Goal: Task Accomplishment & Management: Complete application form

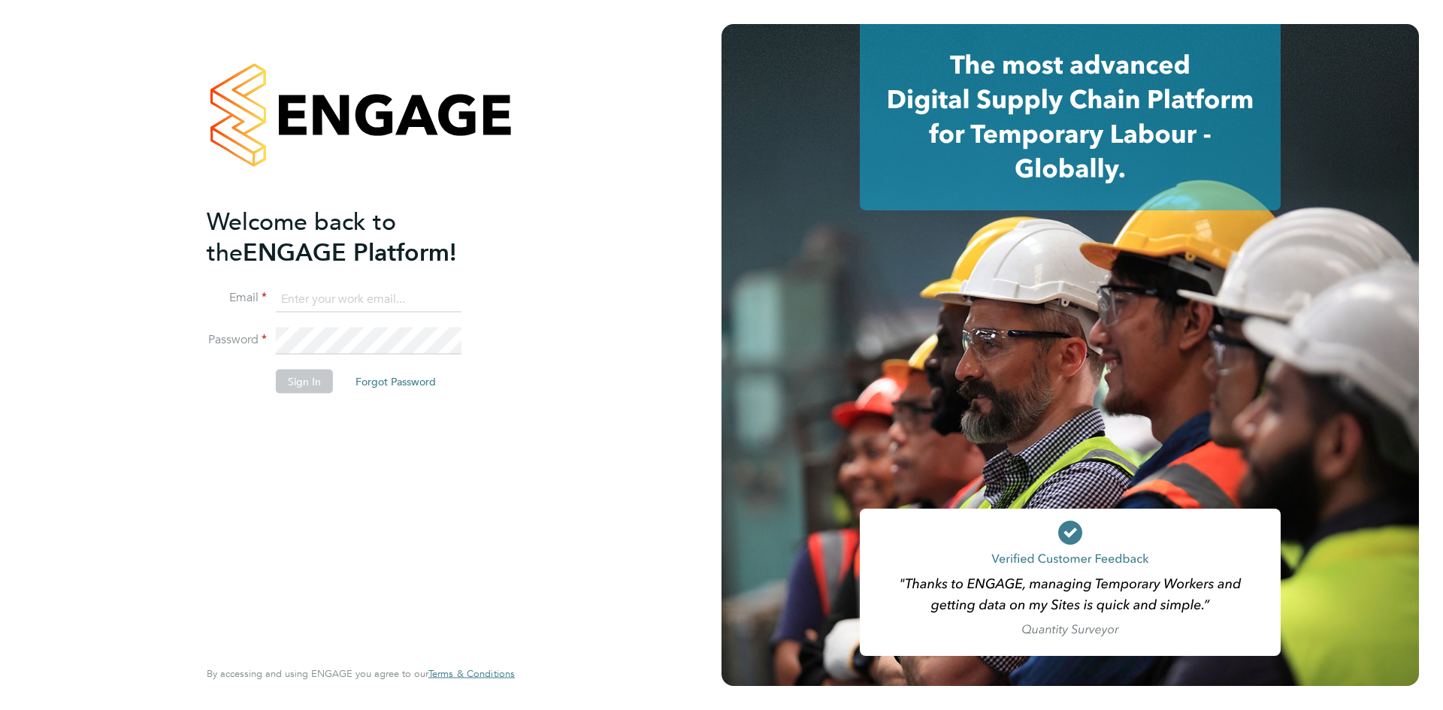
click at [382, 288] on input at bounding box center [369, 299] width 186 height 27
type input "Brandon@tglsearch.com"
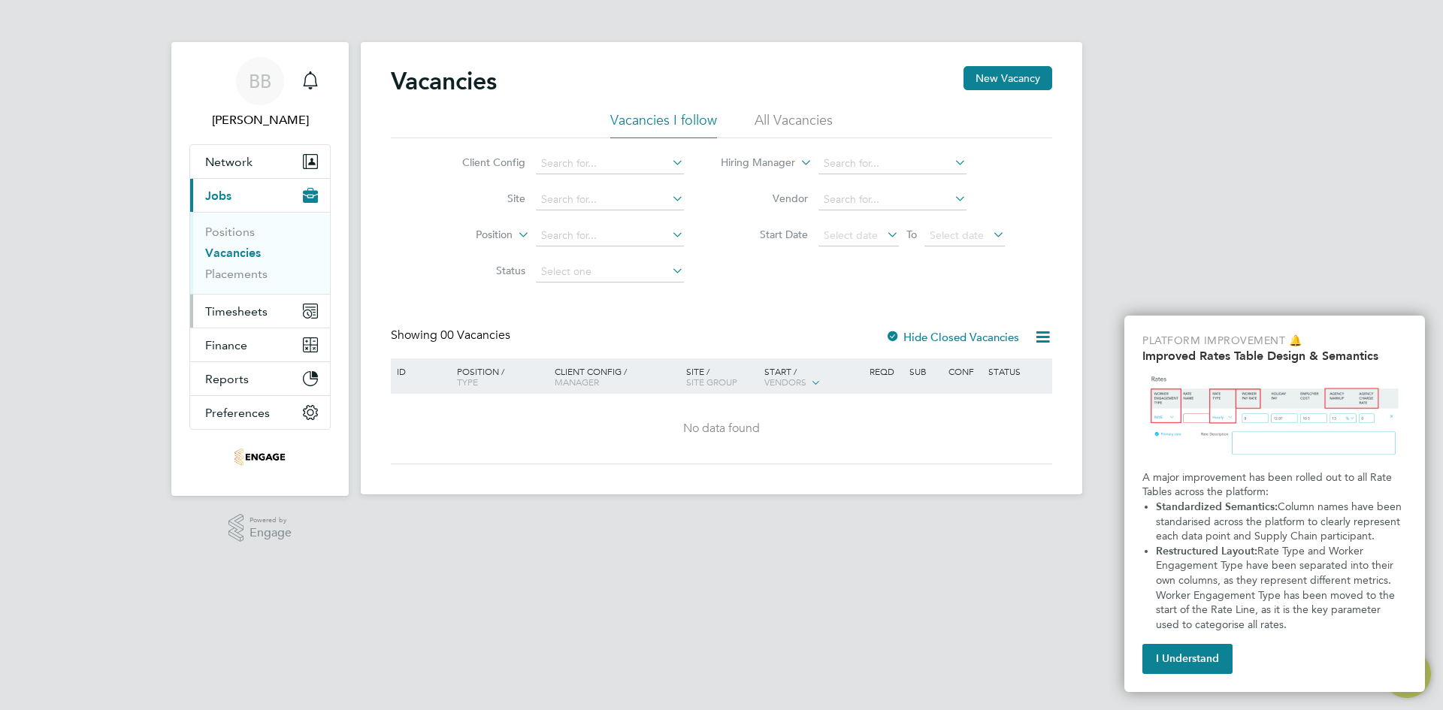
click at [264, 316] on span "Timesheets" at bounding box center [236, 311] width 62 height 14
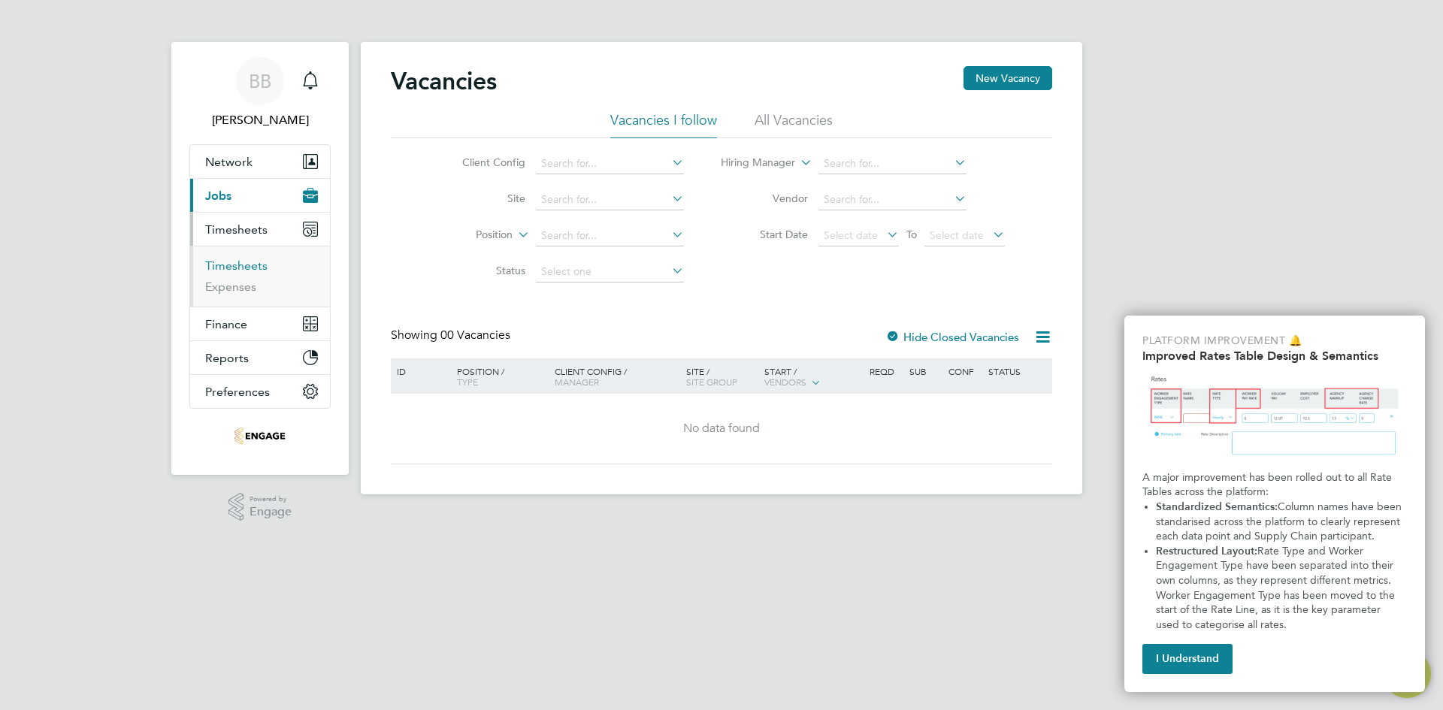
click at [235, 261] on link "Timesheets" at bounding box center [236, 265] width 62 height 14
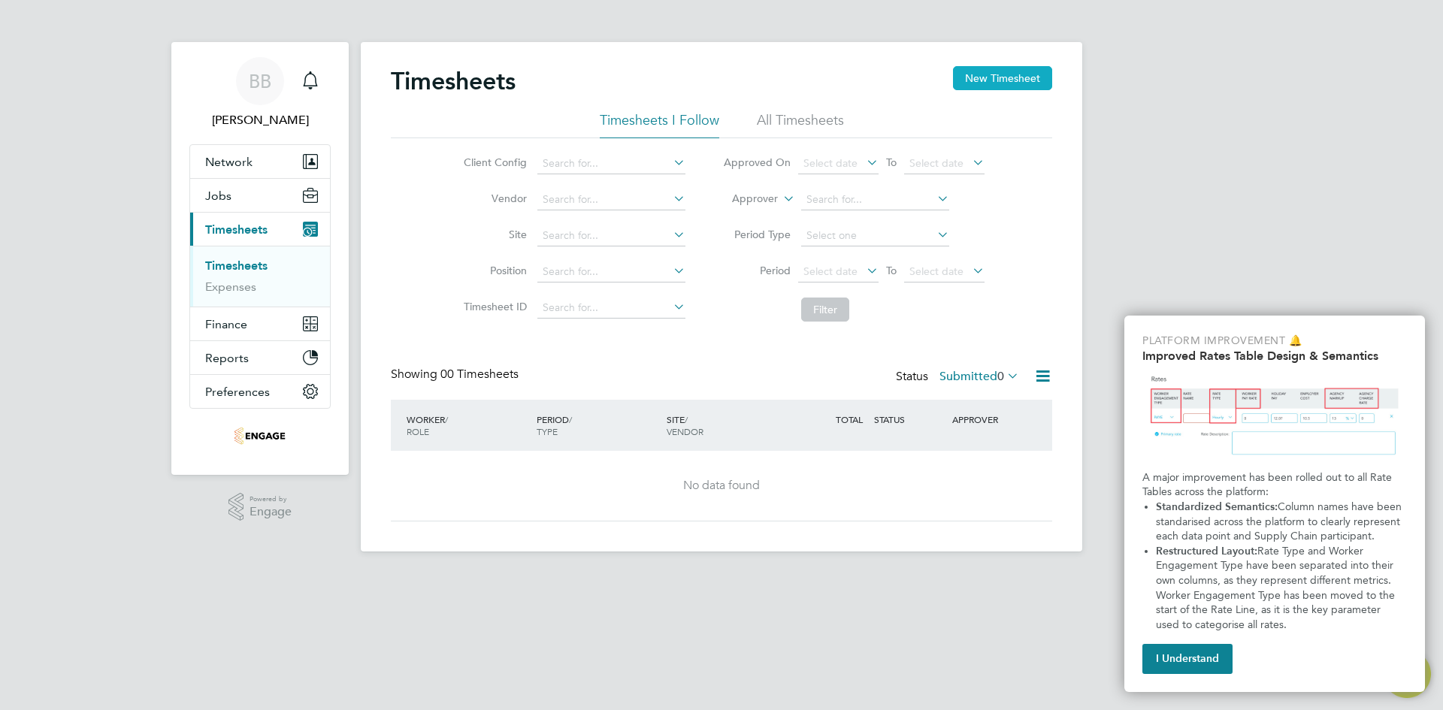
click at [1007, 88] on button "New Timesheet" at bounding box center [1002, 78] width 99 height 24
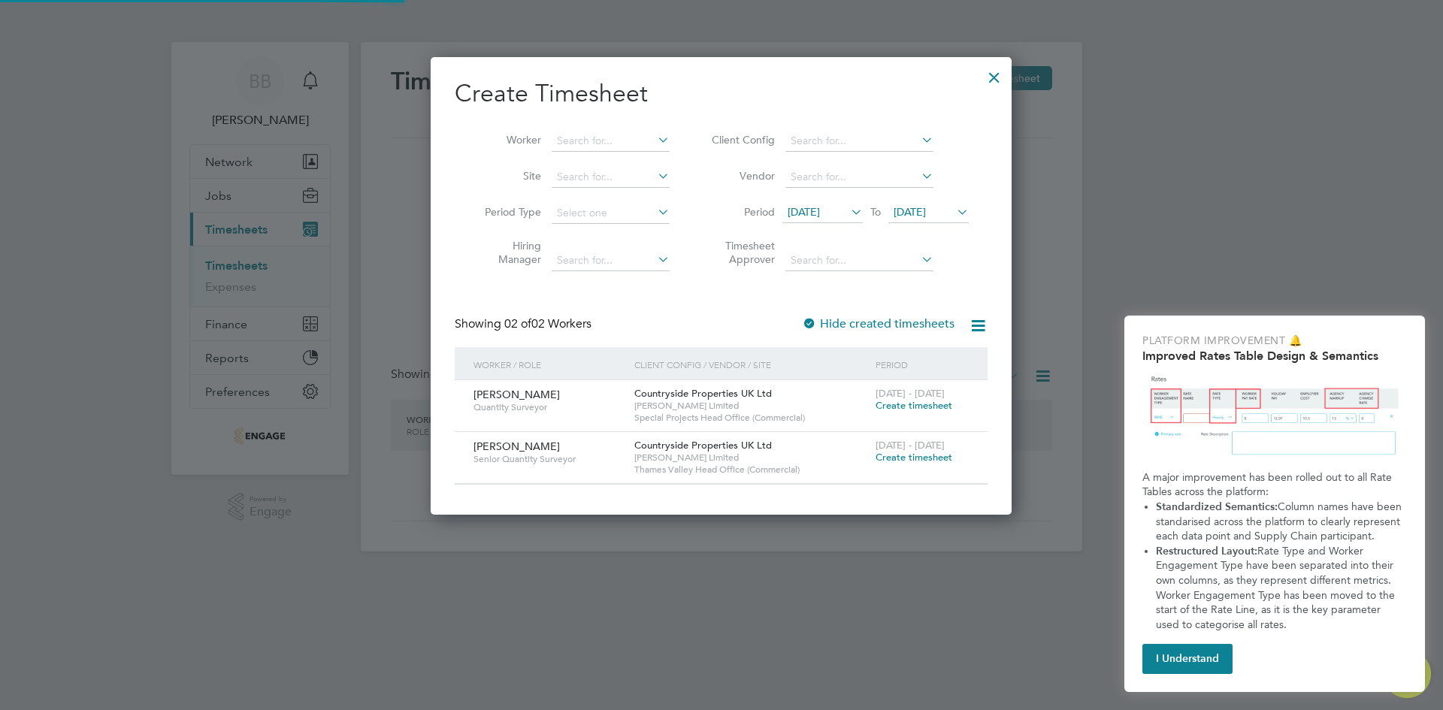
scroll to position [457, 582]
click at [591, 143] on input at bounding box center [610, 141] width 118 height 21
type input "c"
click at [538, 441] on div "[PERSON_NAME] Senior Quantity Surveyor" at bounding box center [550, 452] width 161 height 41
click at [497, 446] on span "[PERSON_NAME]" at bounding box center [516, 447] width 86 height 14
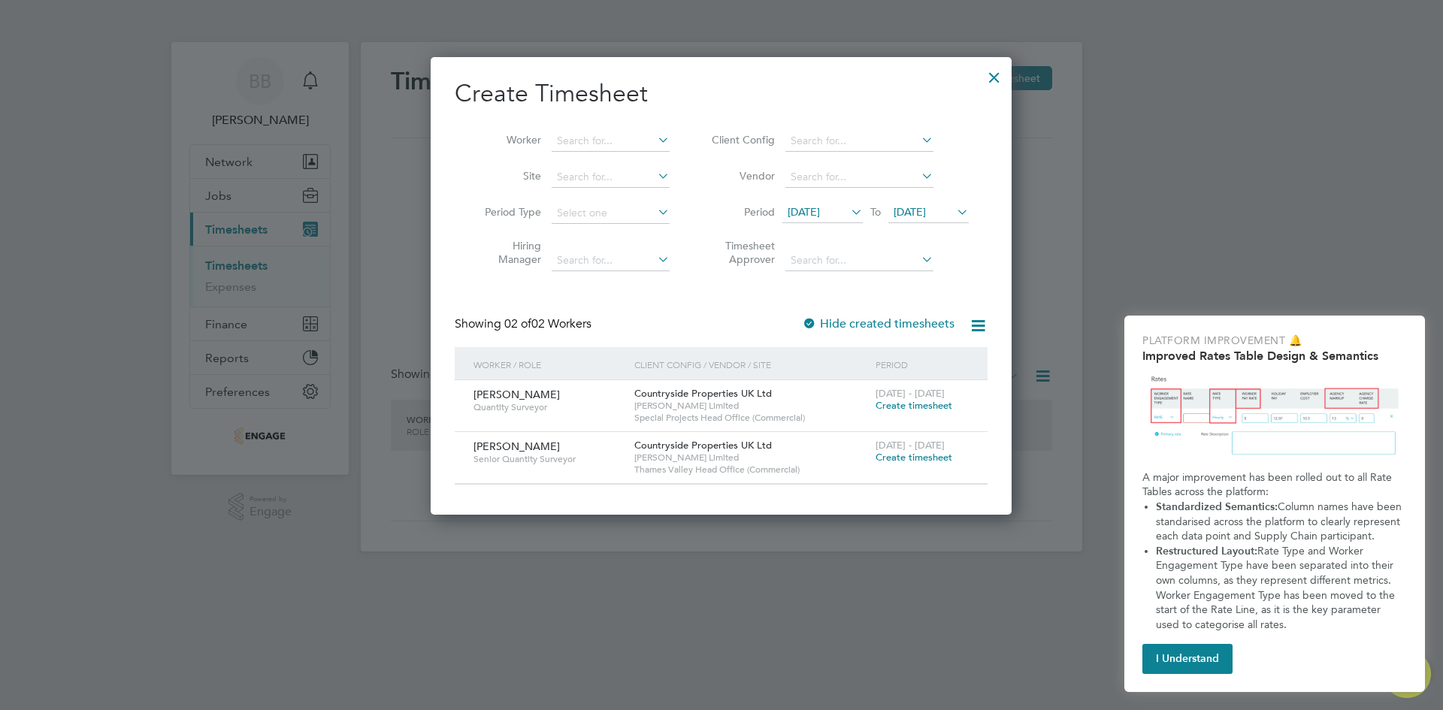
click at [898, 458] on span "Create timesheet" at bounding box center [913, 457] width 77 height 13
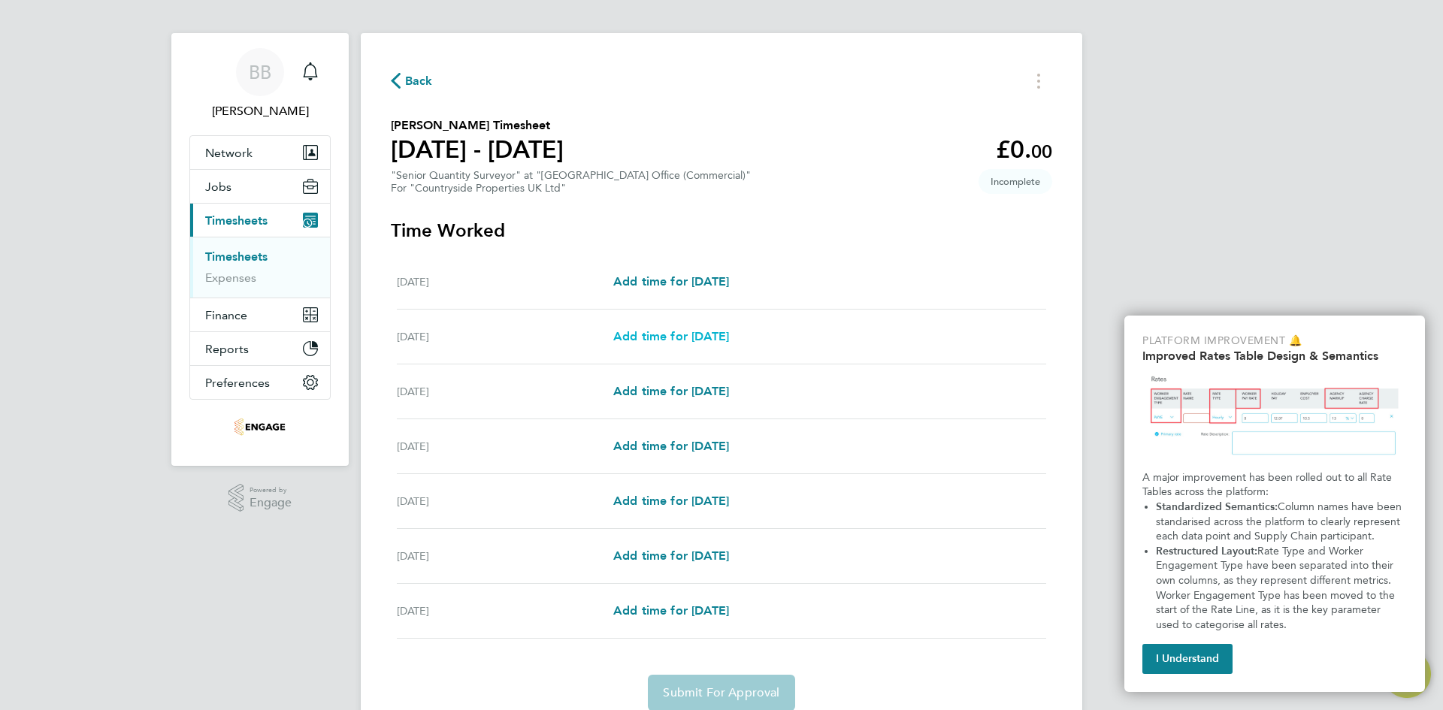
scroll to position [70, 0]
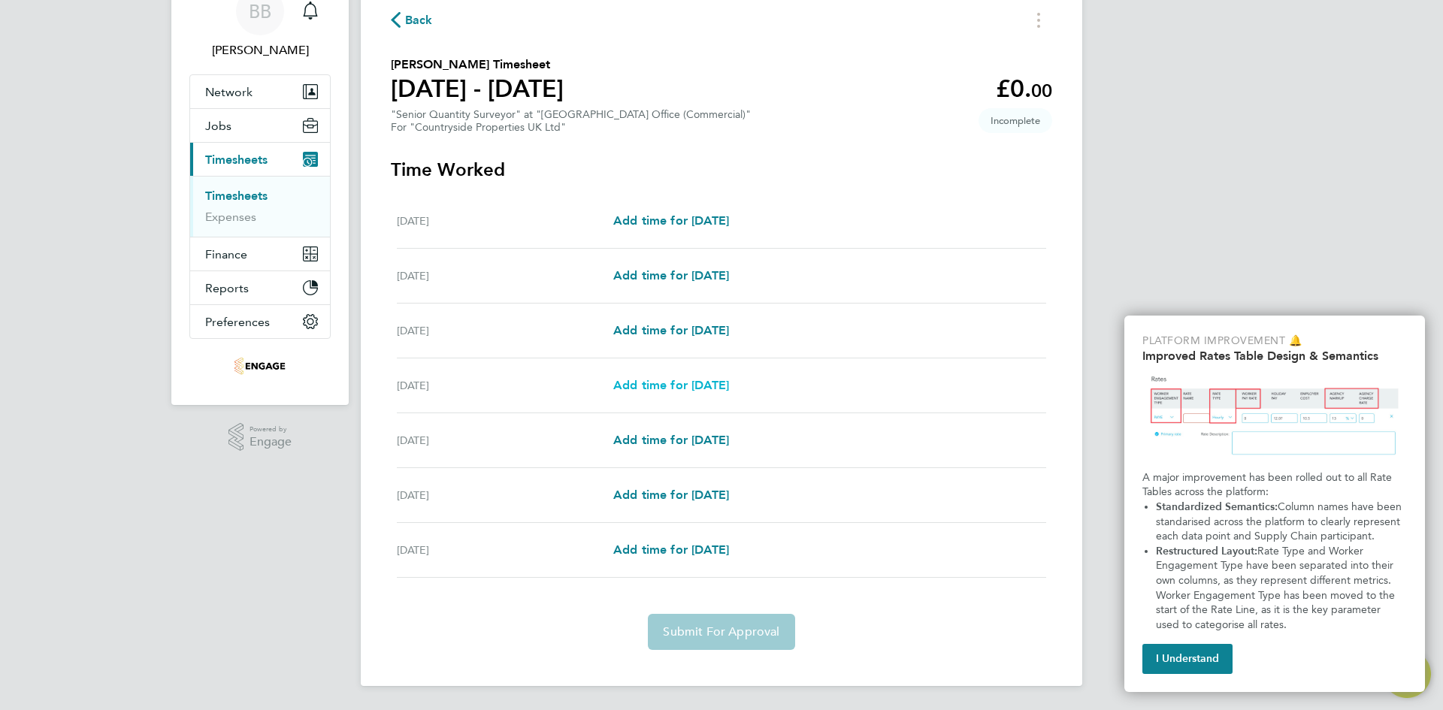
click at [657, 384] on span "Add time for [DATE]" at bounding box center [671, 385] width 116 height 14
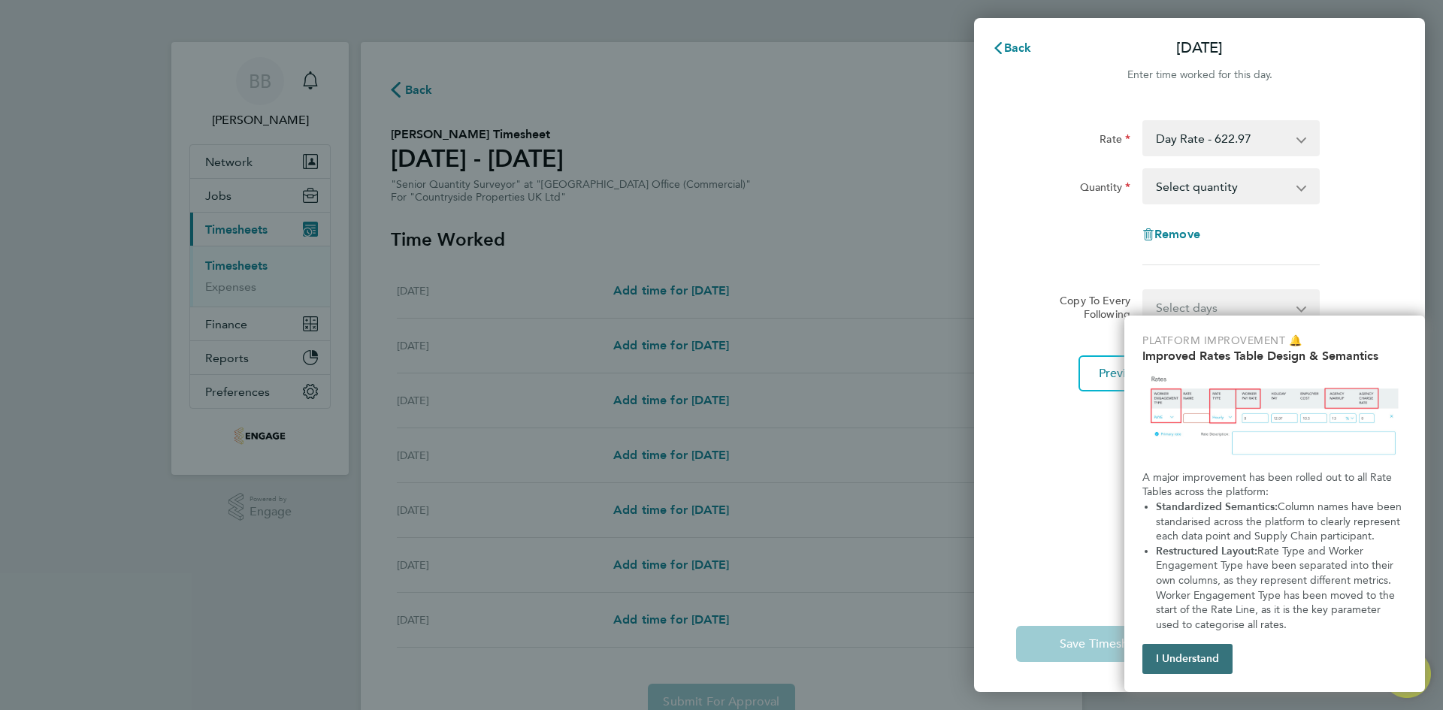
click at [1182, 656] on button "I Understand" at bounding box center [1187, 659] width 90 height 30
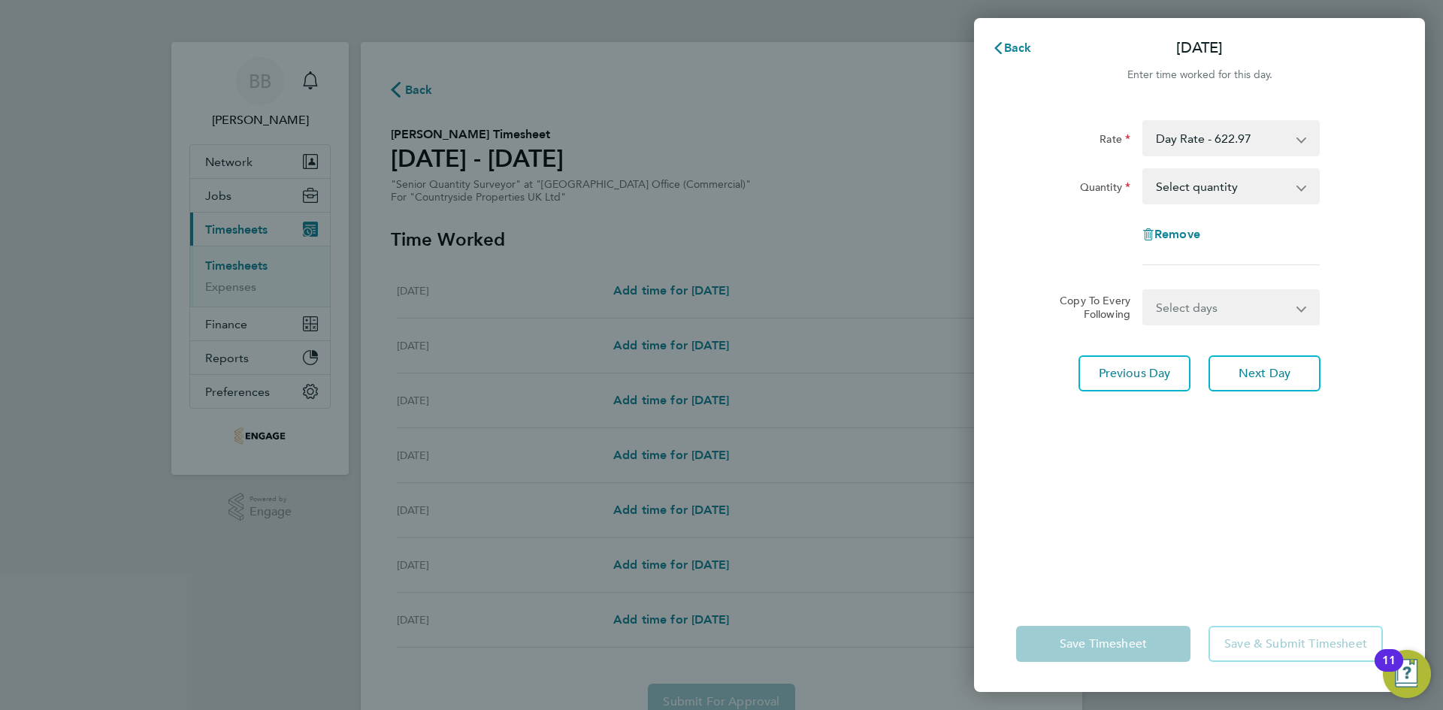
click at [1186, 305] on select "Select days Day Weekend (Sat-Sun) [DATE] [DATE] [DATE]" at bounding box center [1223, 307] width 158 height 33
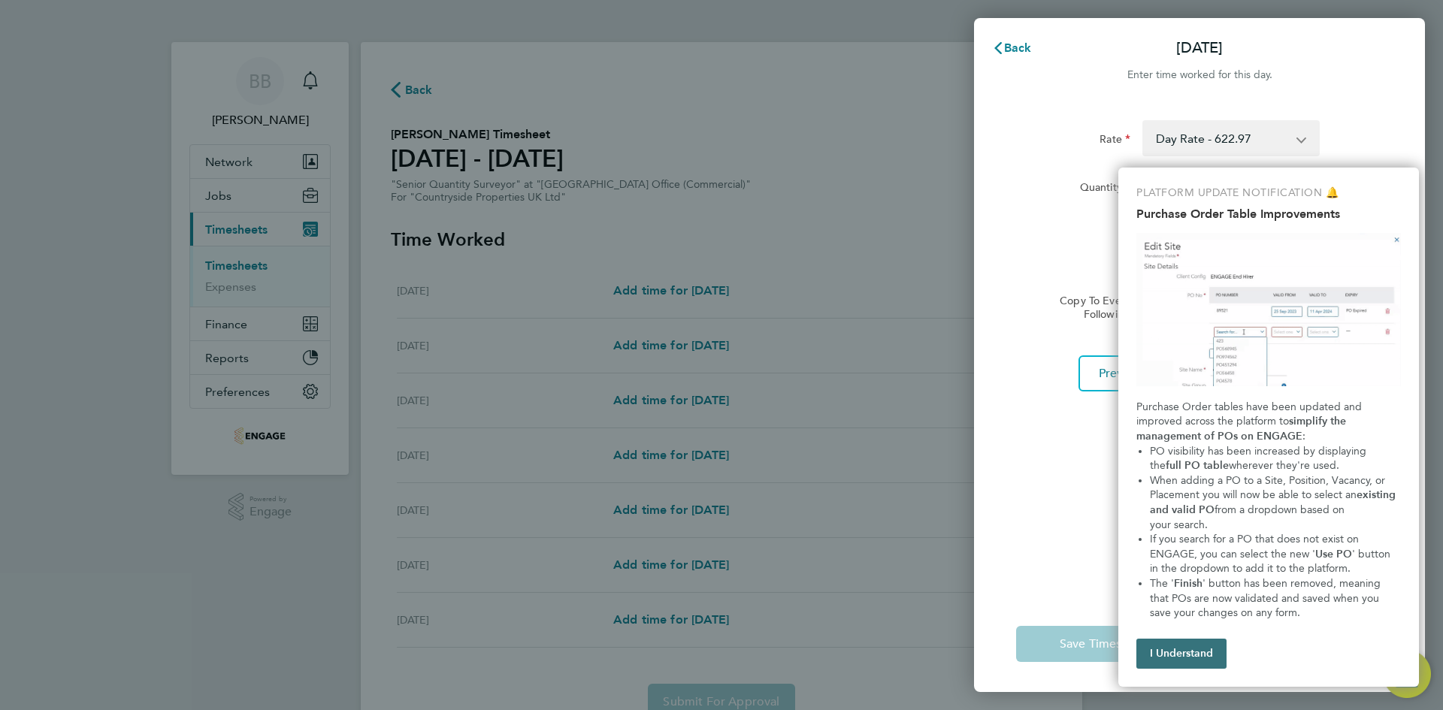
click at [1175, 654] on button "I Understand" at bounding box center [1181, 654] width 90 height 30
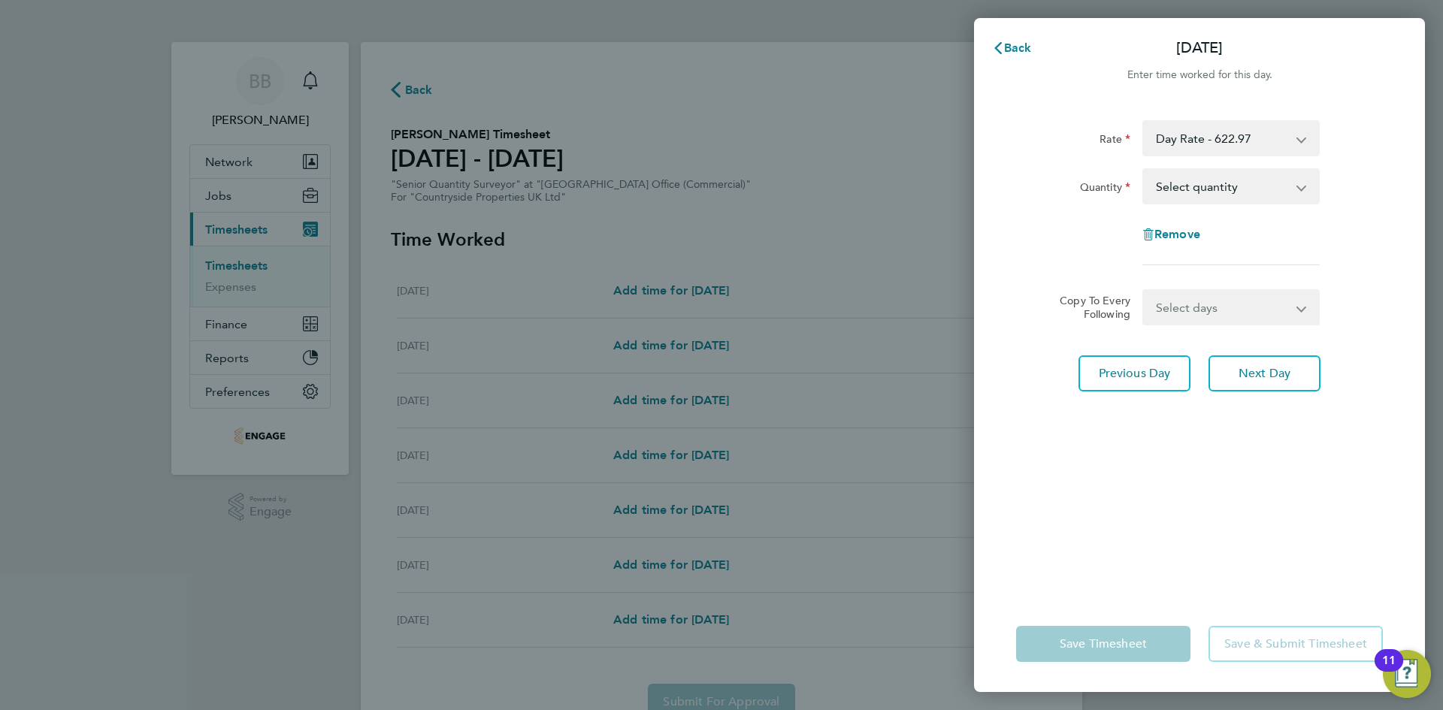
click at [1182, 318] on select "Select days Day Weekend (Sat-Sun) [DATE] [DATE] [DATE]" at bounding box center [1223, 307] width 158 height 33
select select "DAY"
click at [1144, 291] on select "Select days Day Weekend (Sat-Sun) [DATE] [DATE] [DATE]" at bounding box center [1223, 307] width 158 height 33
select select "[DATE]"
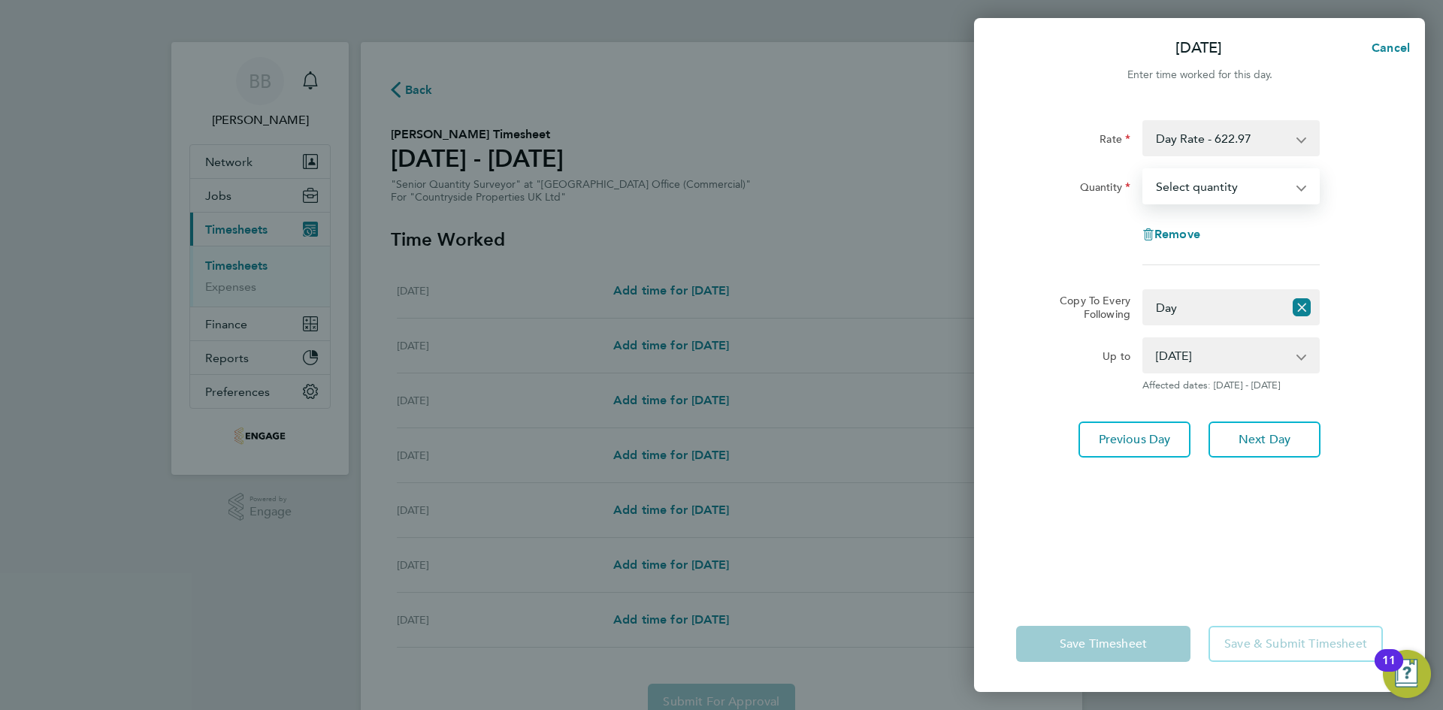
click at [1182, 192] on select "Select quantity 0.5 1" at bounding box center [1222, 186] width 156 height 33
select select "1"
click at [1144, 170] on select "Select quantity 0.5 1" at bounding box center [1222, 186] width 156 height 33
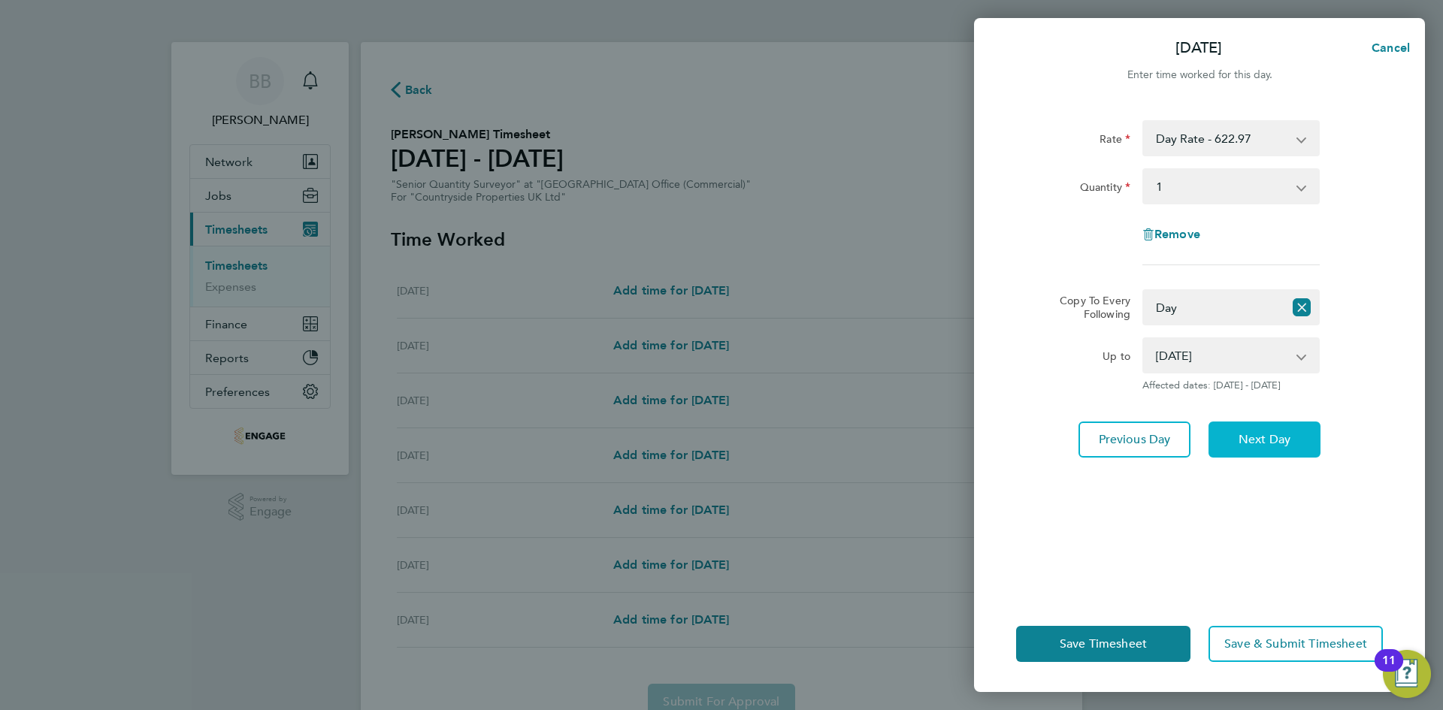
click at [1252, 434] on span "Next Day" at bounding box center [1264, 439] width 52 height 15
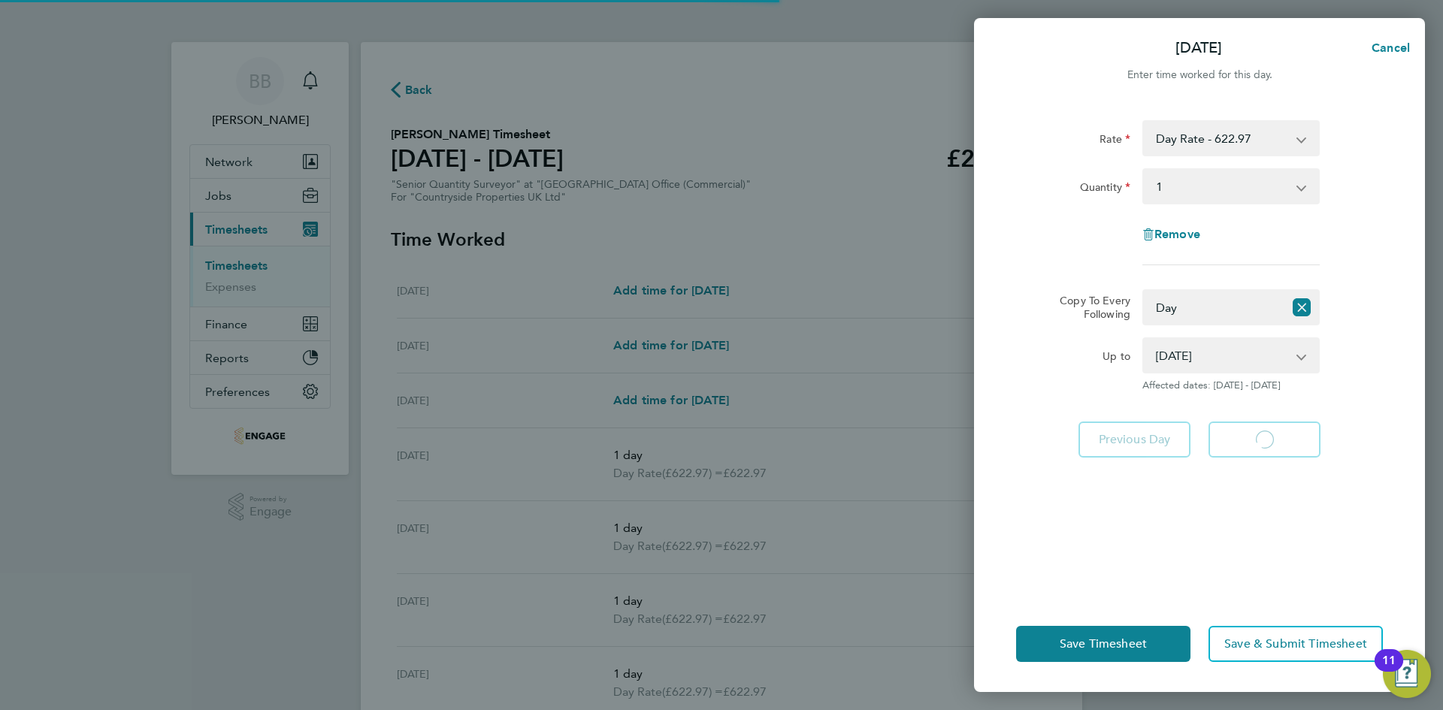
select select "1"
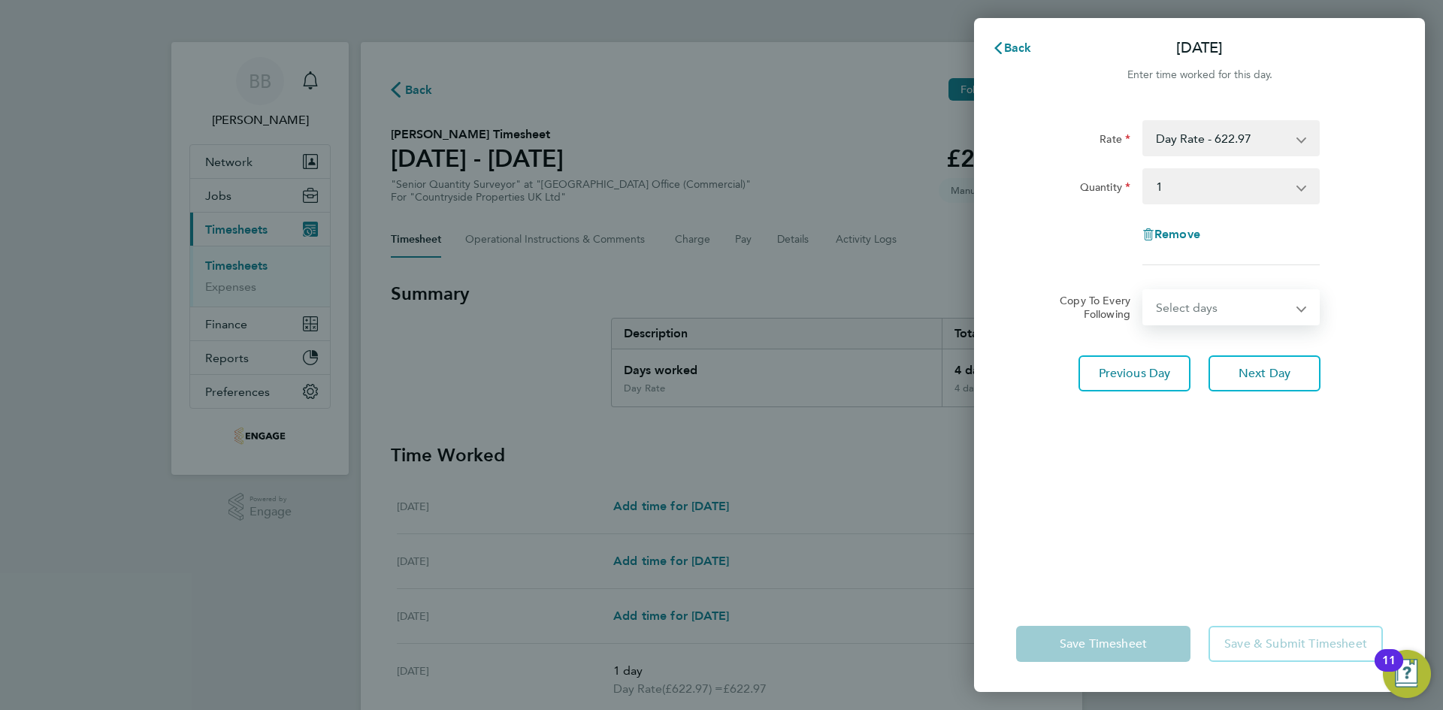
drag, startPoint x: 1201, startPoint y: 302, endPoint x: 1205, endPoint y: 322, distance: 19.9
click at [1201, 302] on select "Select days Day Weekend (Sat-Sun) [DATE] [DATE]" at bounding box center [1223, 307] width 158 height 33
select select "DAY"
click at [1144, 291] on select "Select days Day Weekend (Sat-Sun) [DATE] [DATE]" at bounding box center [1223, 307] width 158 height 33
select select "[DATE]"
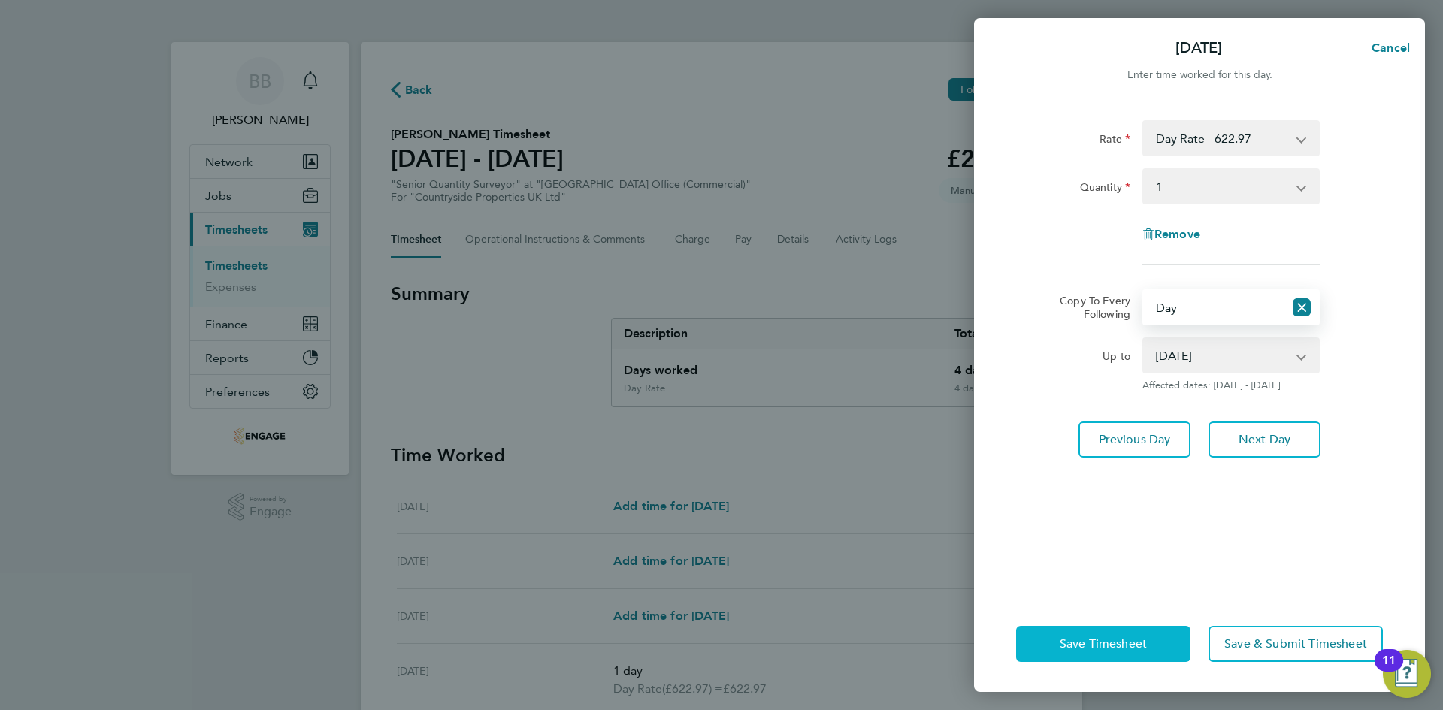
click at [1100, 642] on span "Save Timesheet" at bounding box center [1102, 643] width 87 height 15
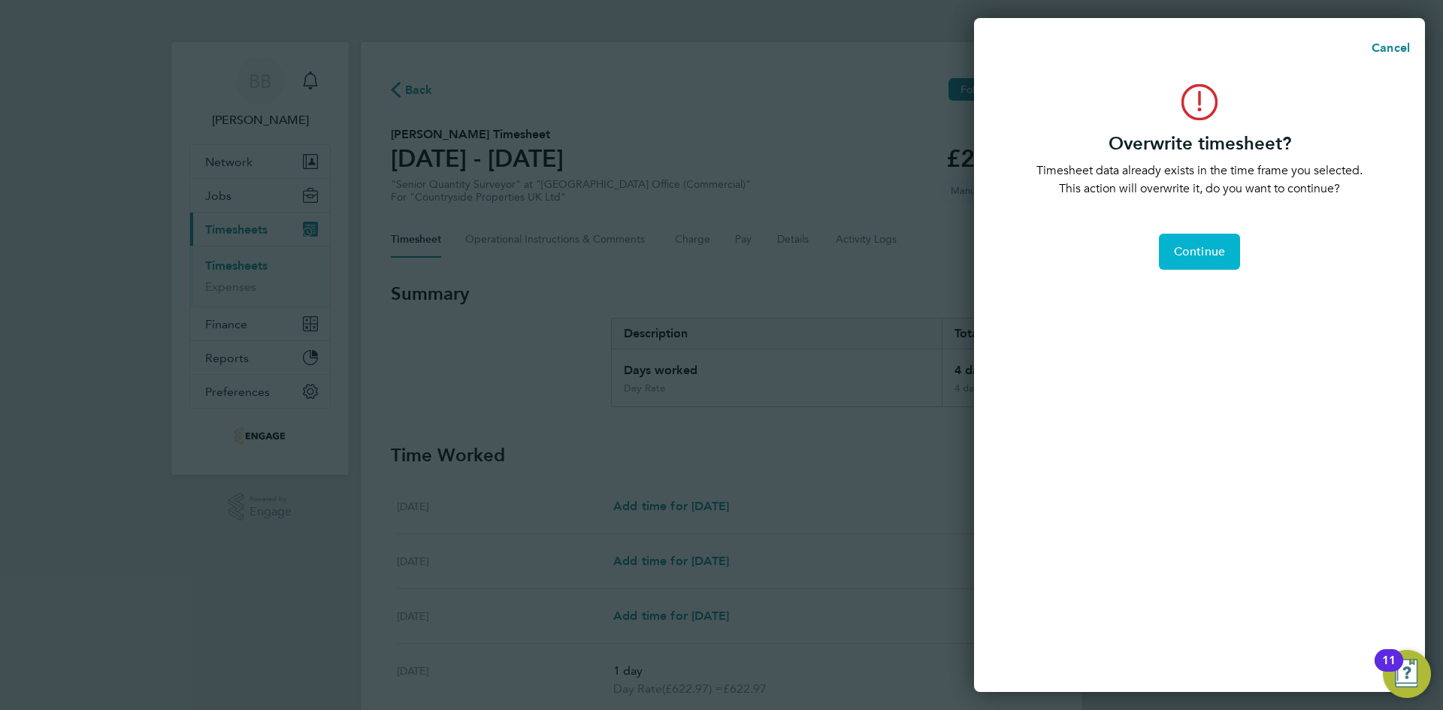
click at [1180, 249] on span "Continue" at bounding box center [1199, 251] width 51 height 15
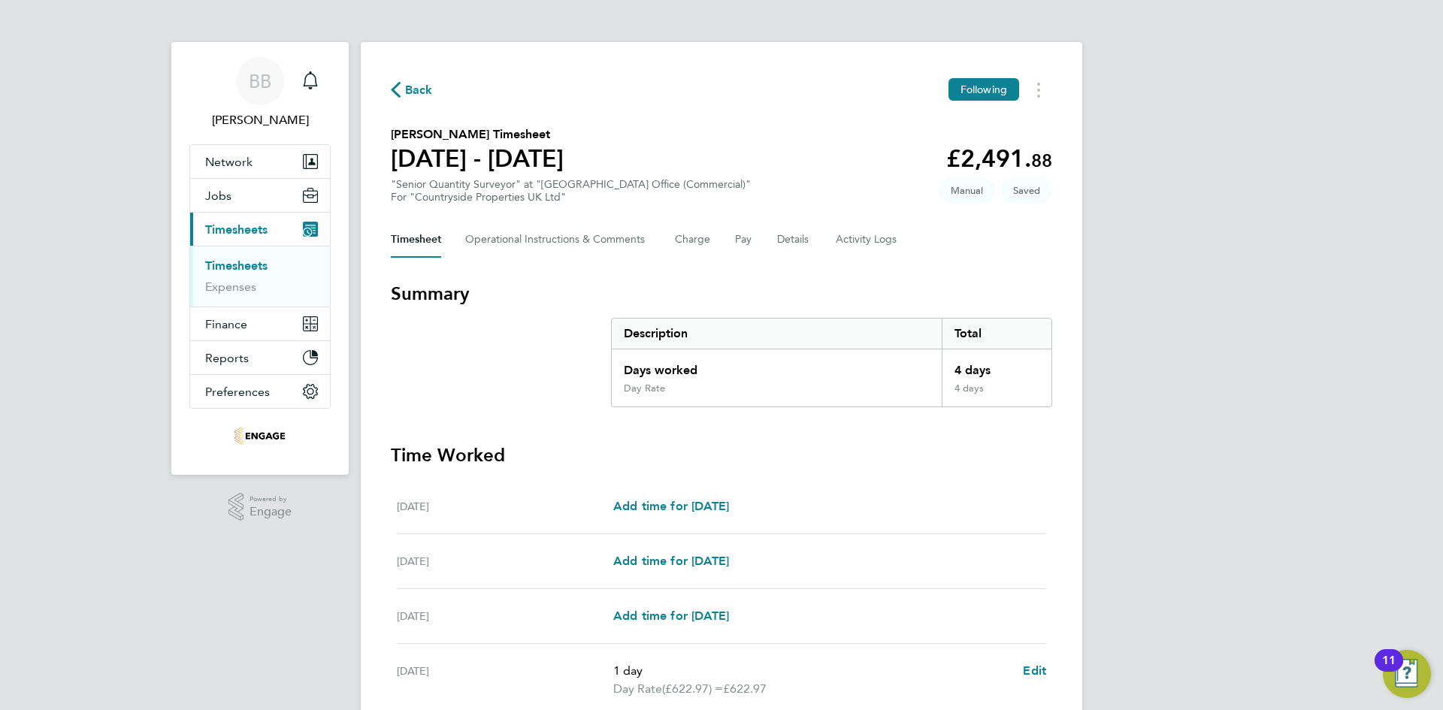
click at [417, 85] on span "Back" at bounding box center [419, 90] width 28 height 18
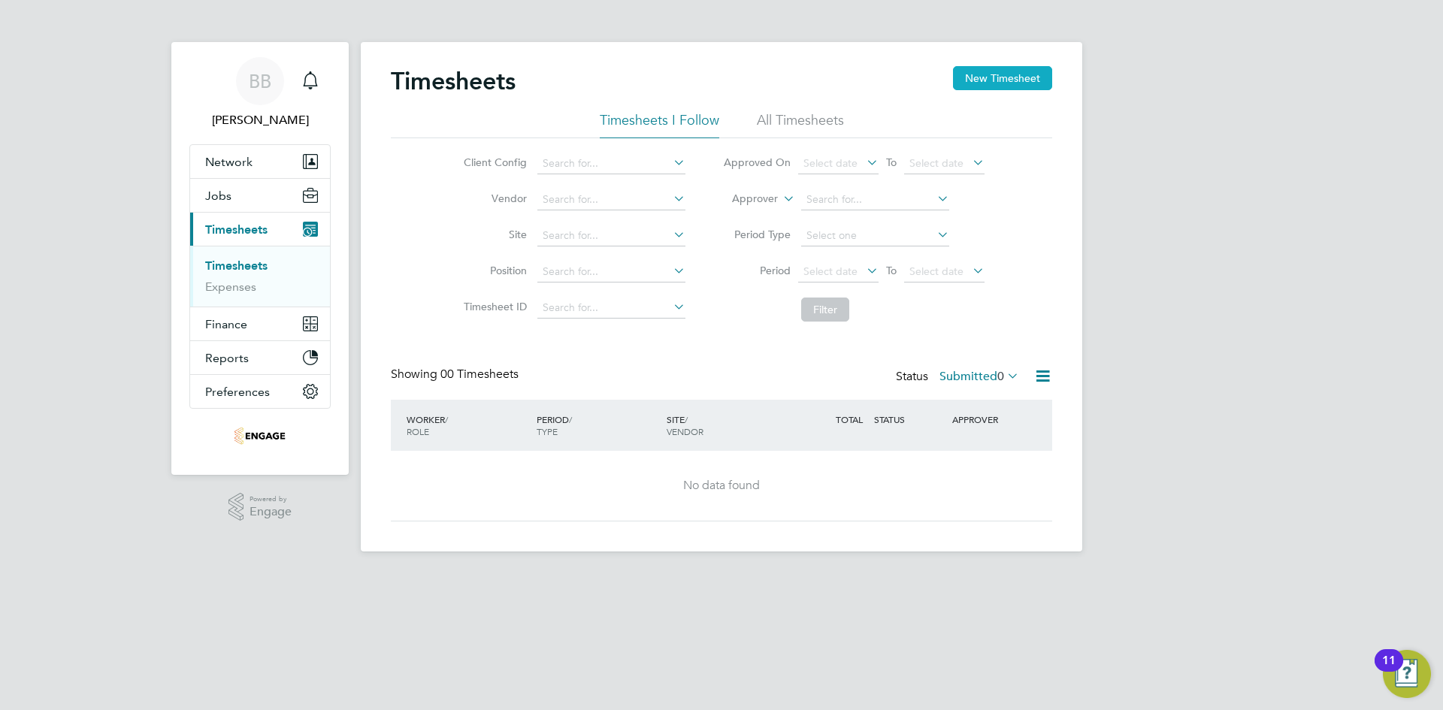
click at [995, 75] on button "New Timesheet" at bounding box center [1002, 78] width 99 height 24
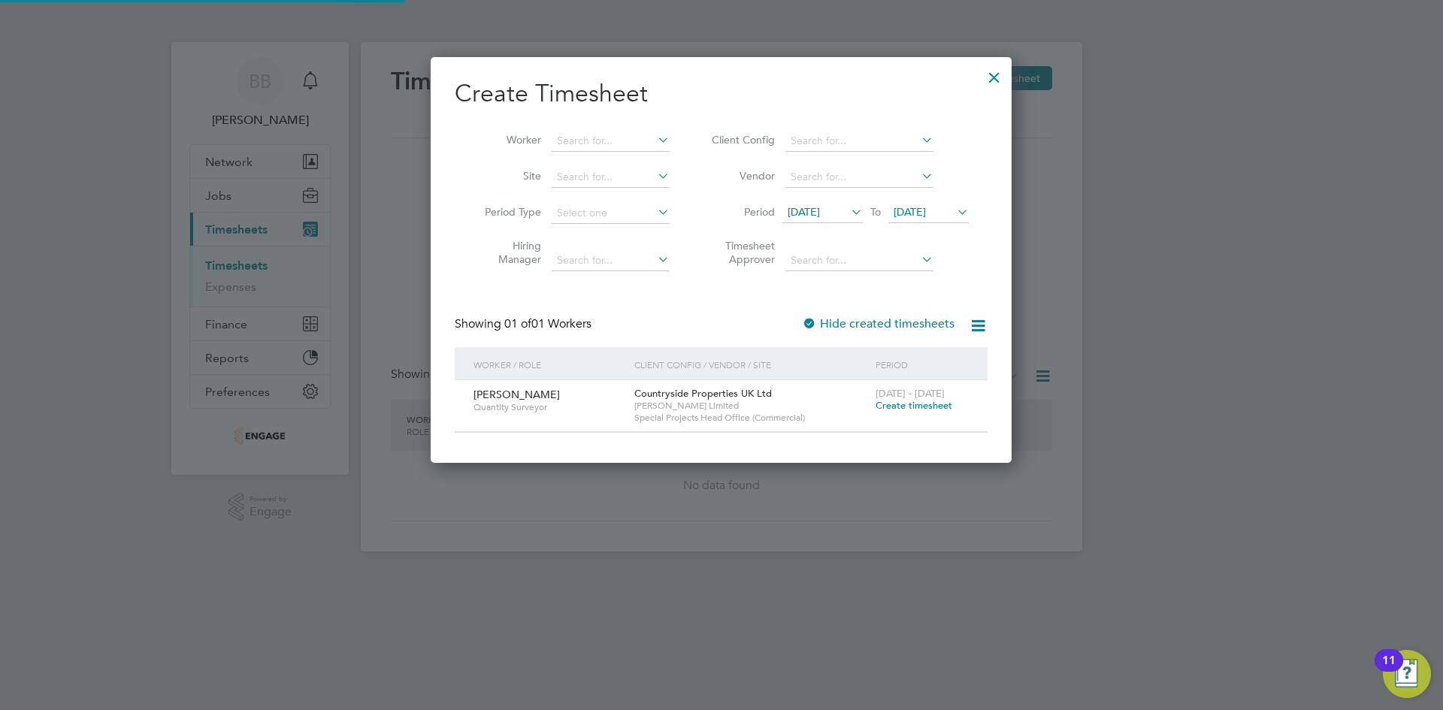
scroll to position [405, 582]
click at [654, 136] on icon at bounding box center [654, 139] width 0 height 21
click at [594, 129] on li "Worker" at bounding box center [572, 141] width 234 height 36
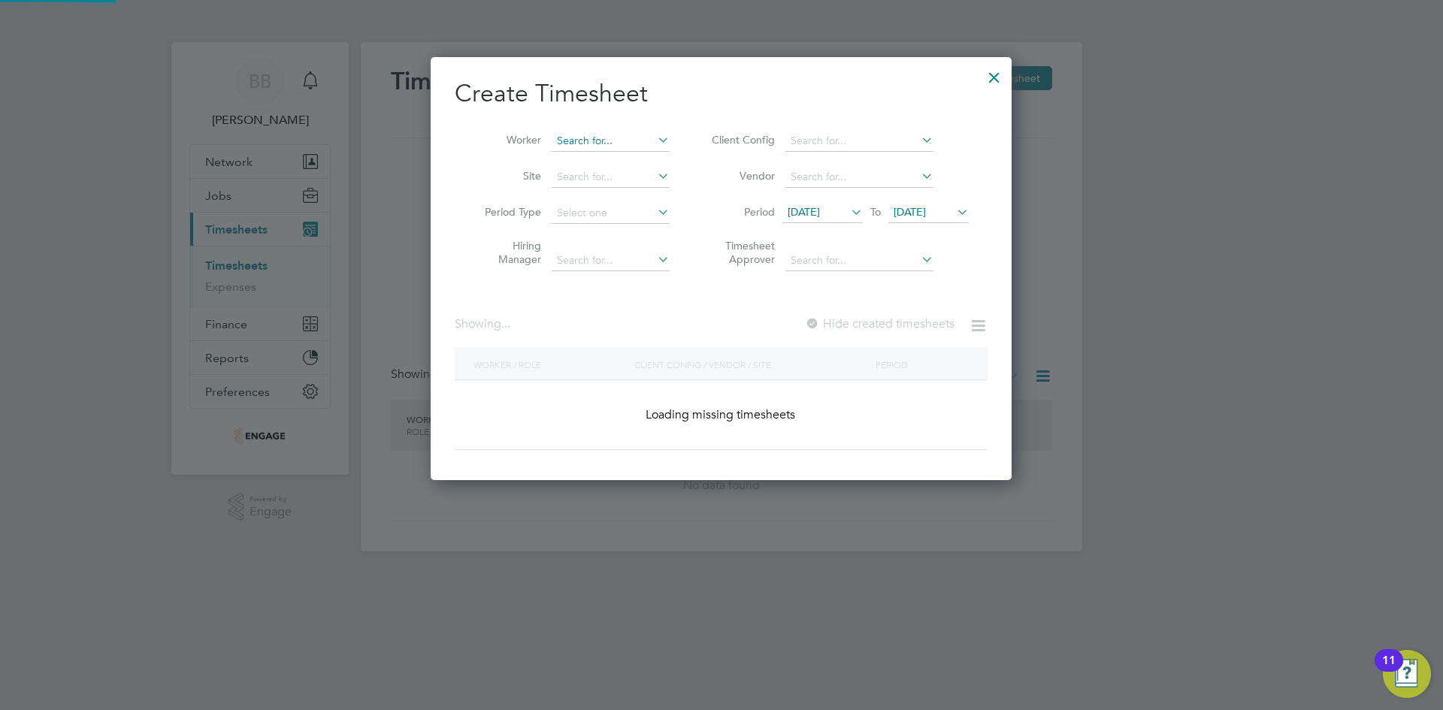
click at [594, 138] on input at bounding box center [610, 141] width 118 height 21
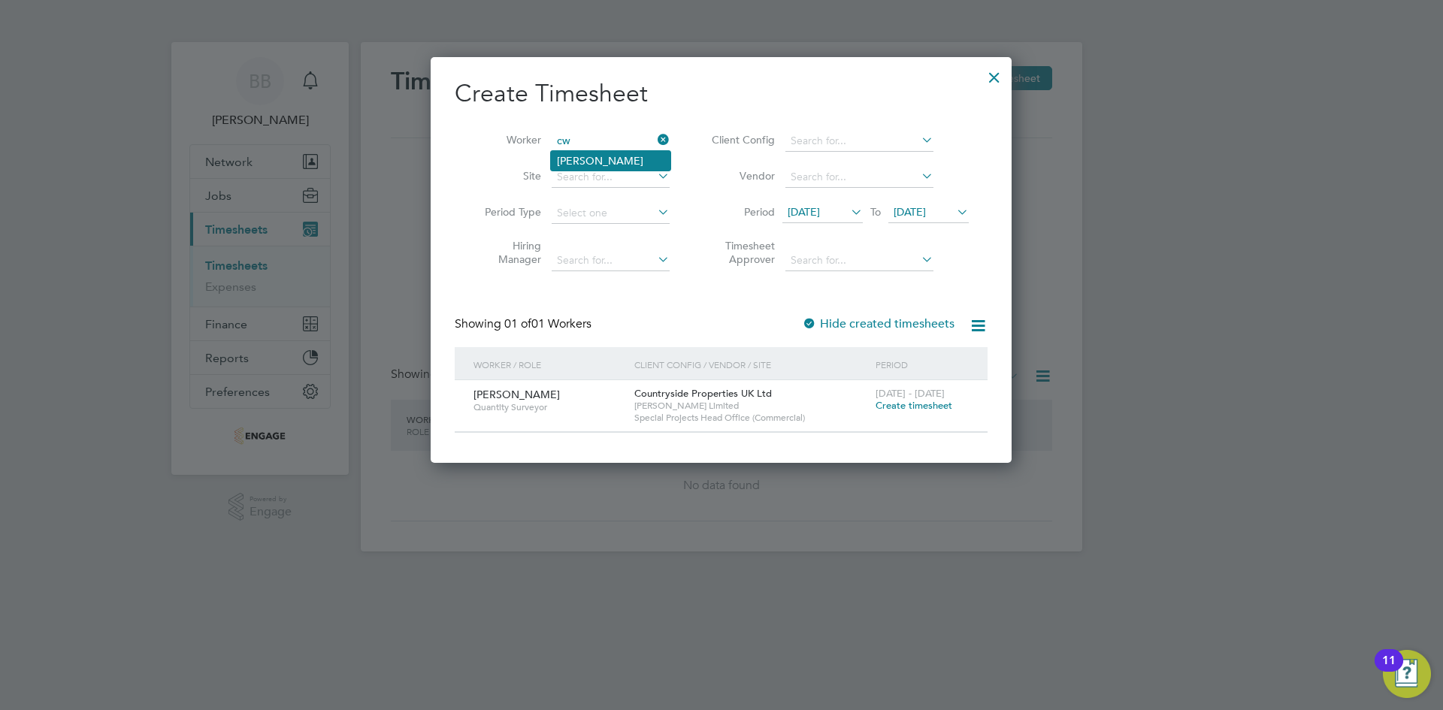
click at [587, 152] on li "[PERSON_NAME]" at bounding box center [610, 161] width 119 height 20
type input "[PERSON_NAME]"
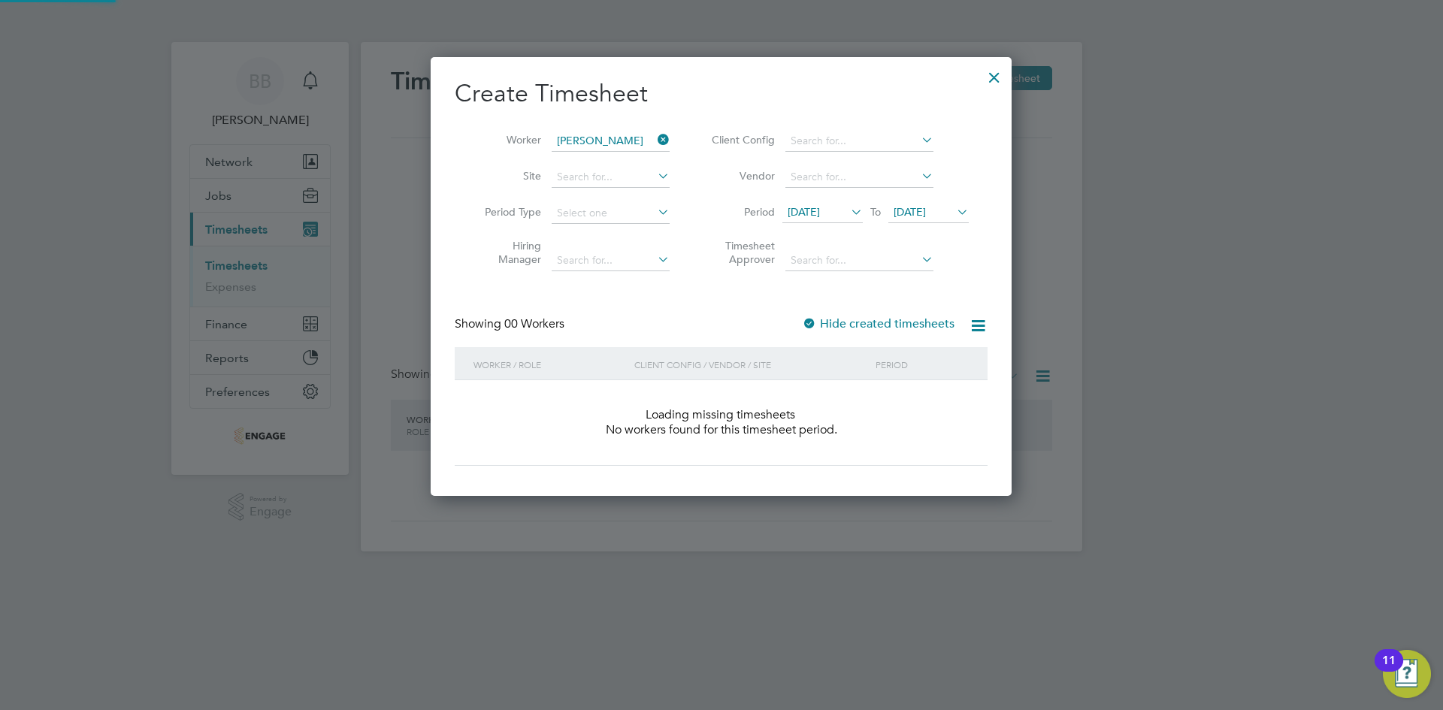
scroll to position [424, 582]
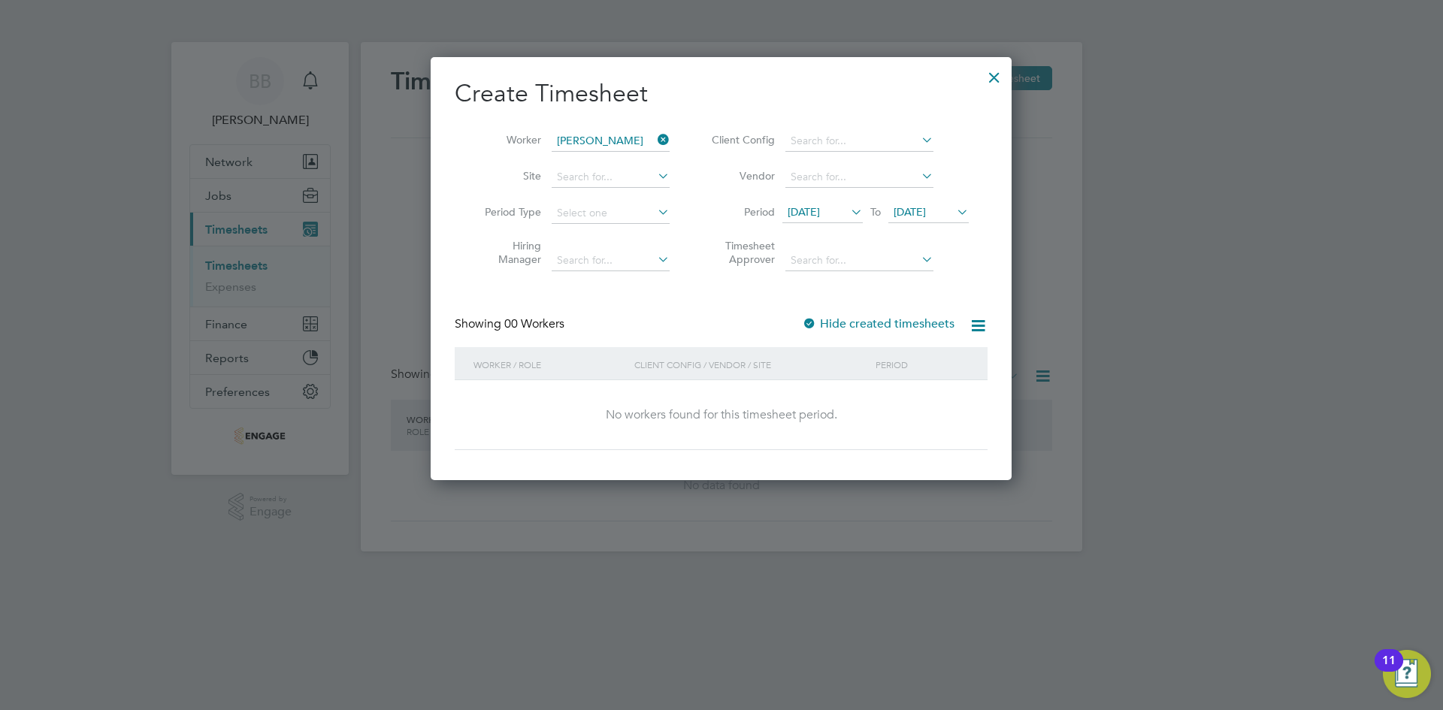
click at [820, 210] on span "[DATE]" at bounding box center [803, 212] width 32 height 14
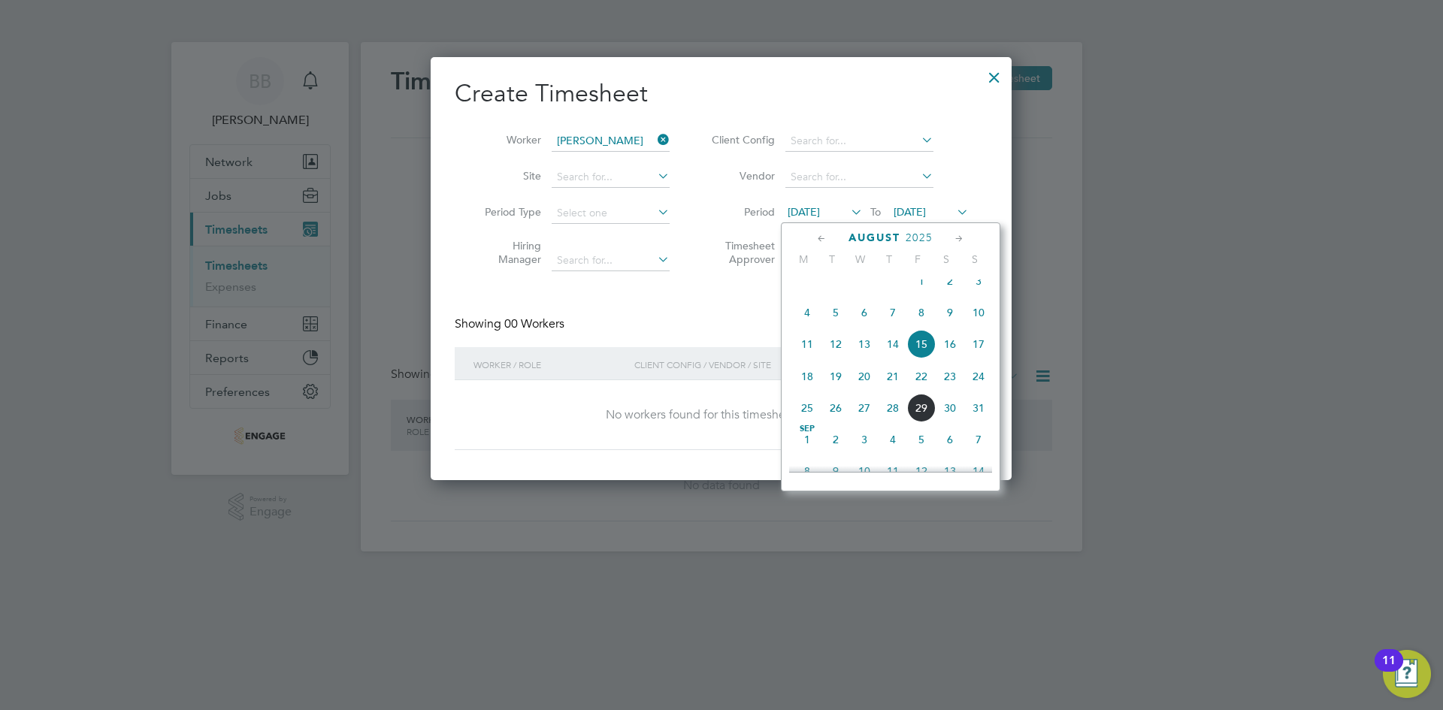
click at [805, 419] on span "25" at bounding box center [807, 408] width 29 height 29
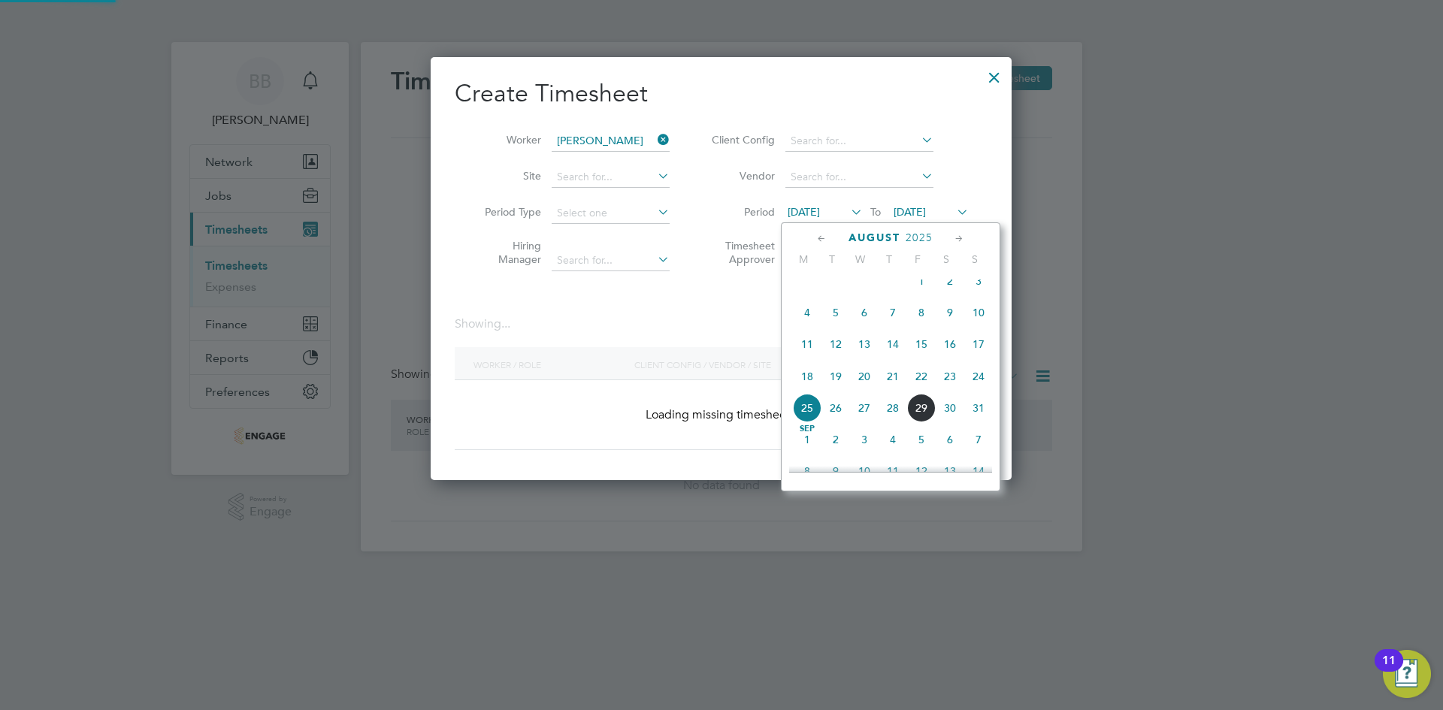
scroll to position [405, 582]
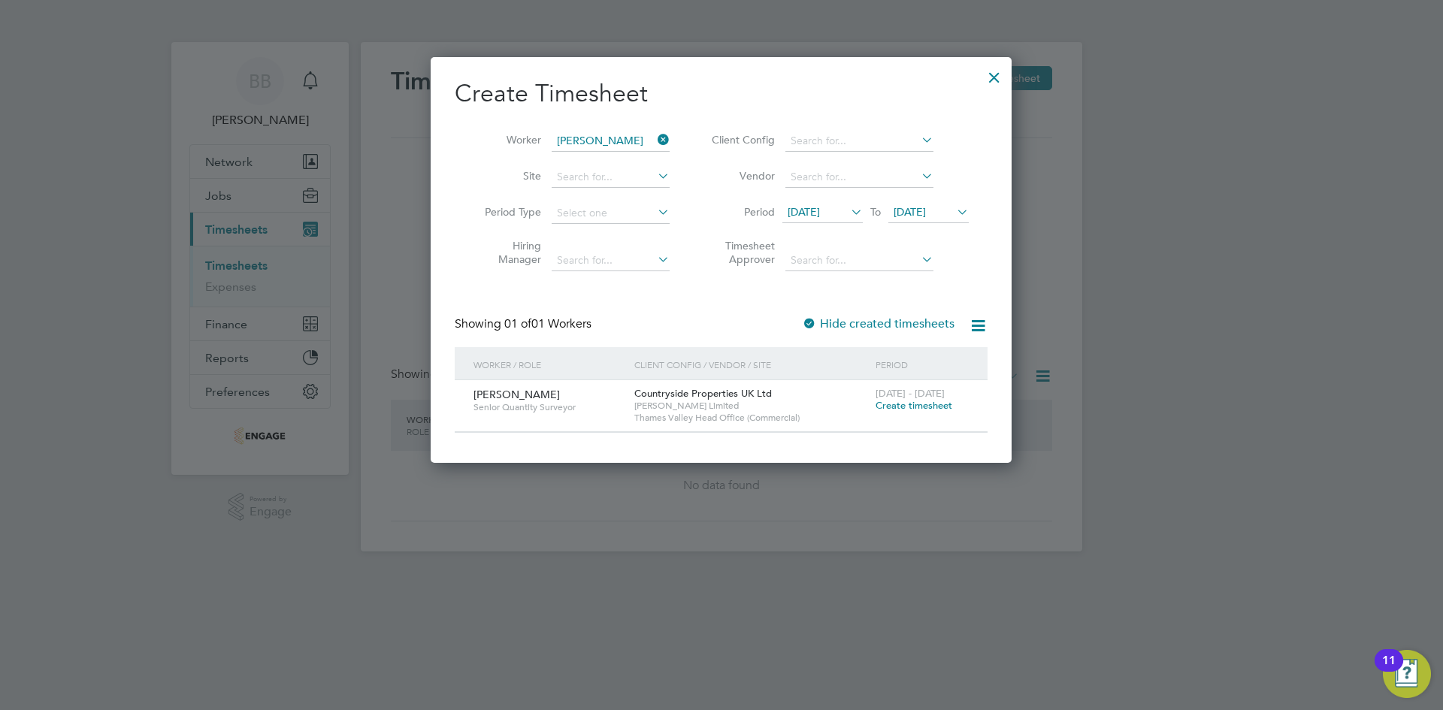
click at [926, 207] on span "[DATE]" at bounding box center [909, 212] width 32 height 14
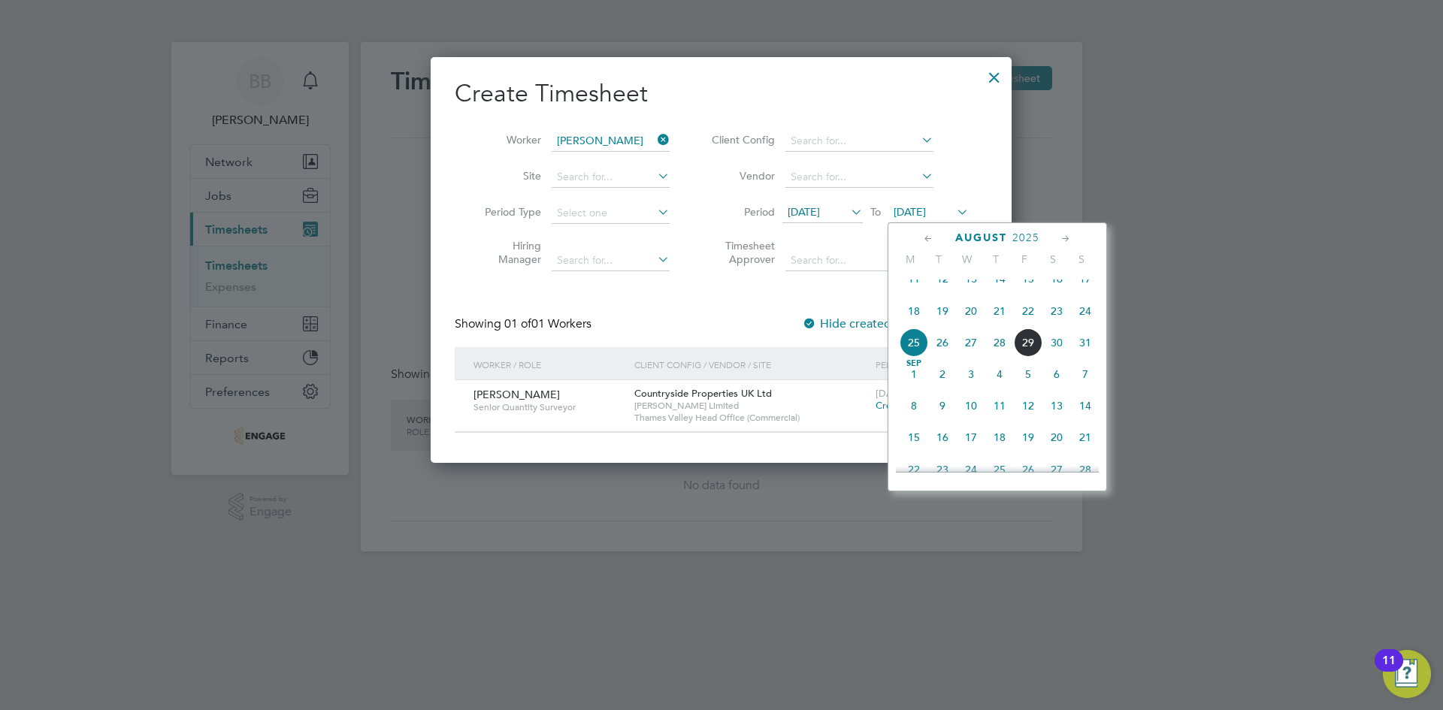
click at [1027, 355] on span "29" at bounding box center [1028, 342] width 29 height 29
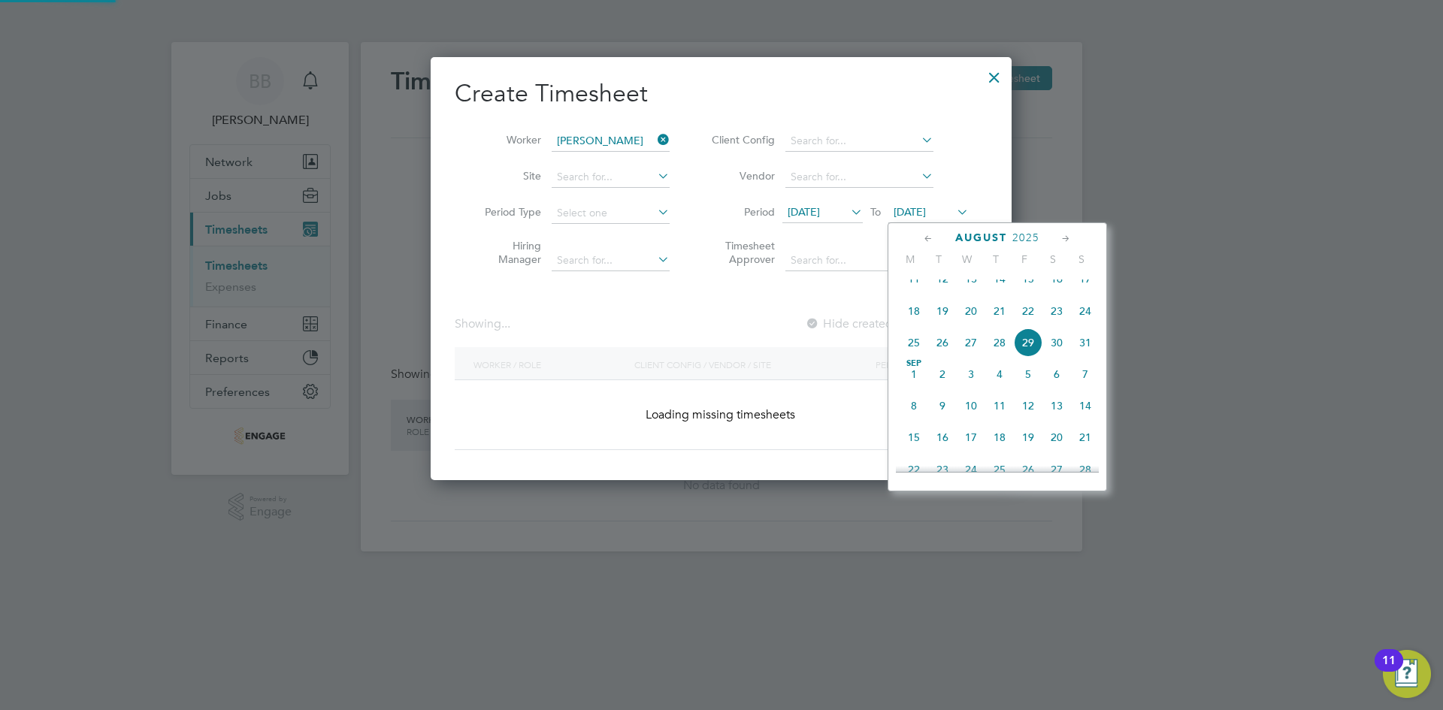
scroll to position [405, 582]
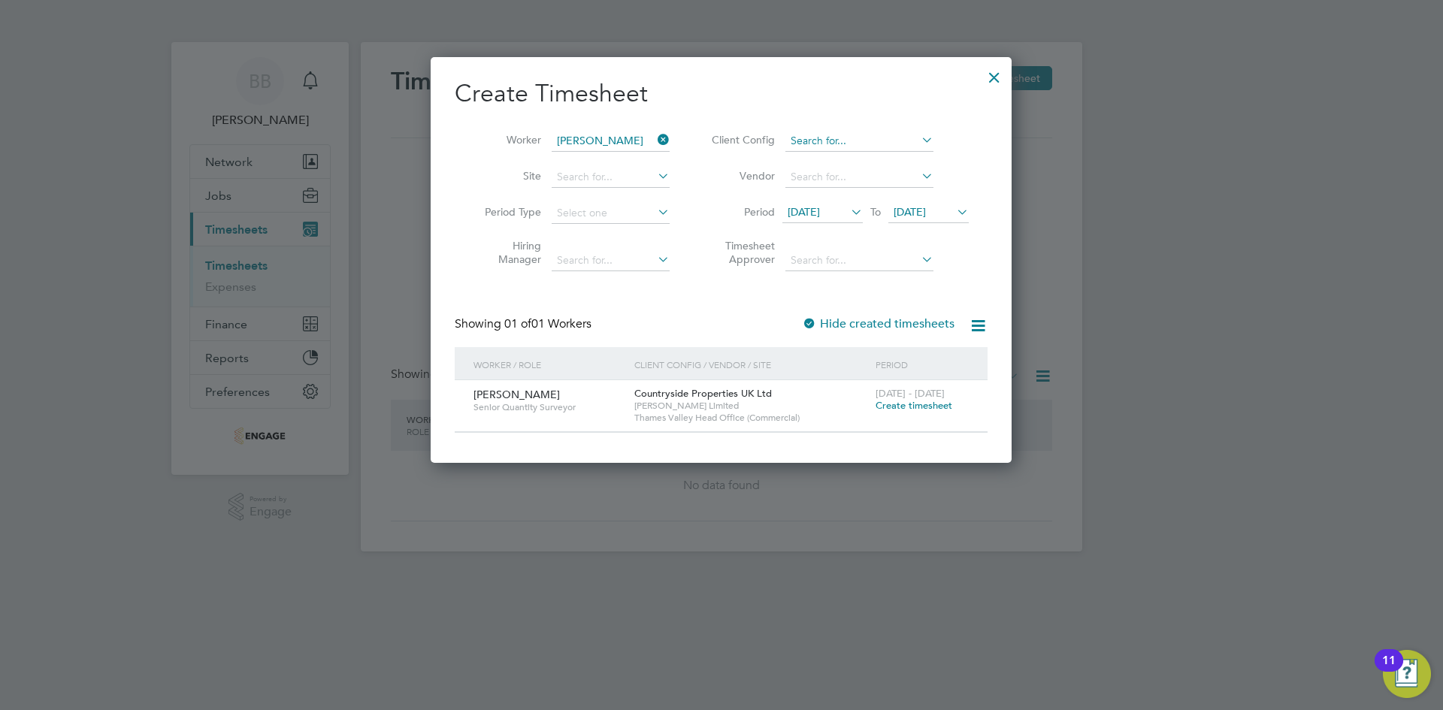
click at [819, 138] on input at bounding box center [859, 141] width 148 height 21
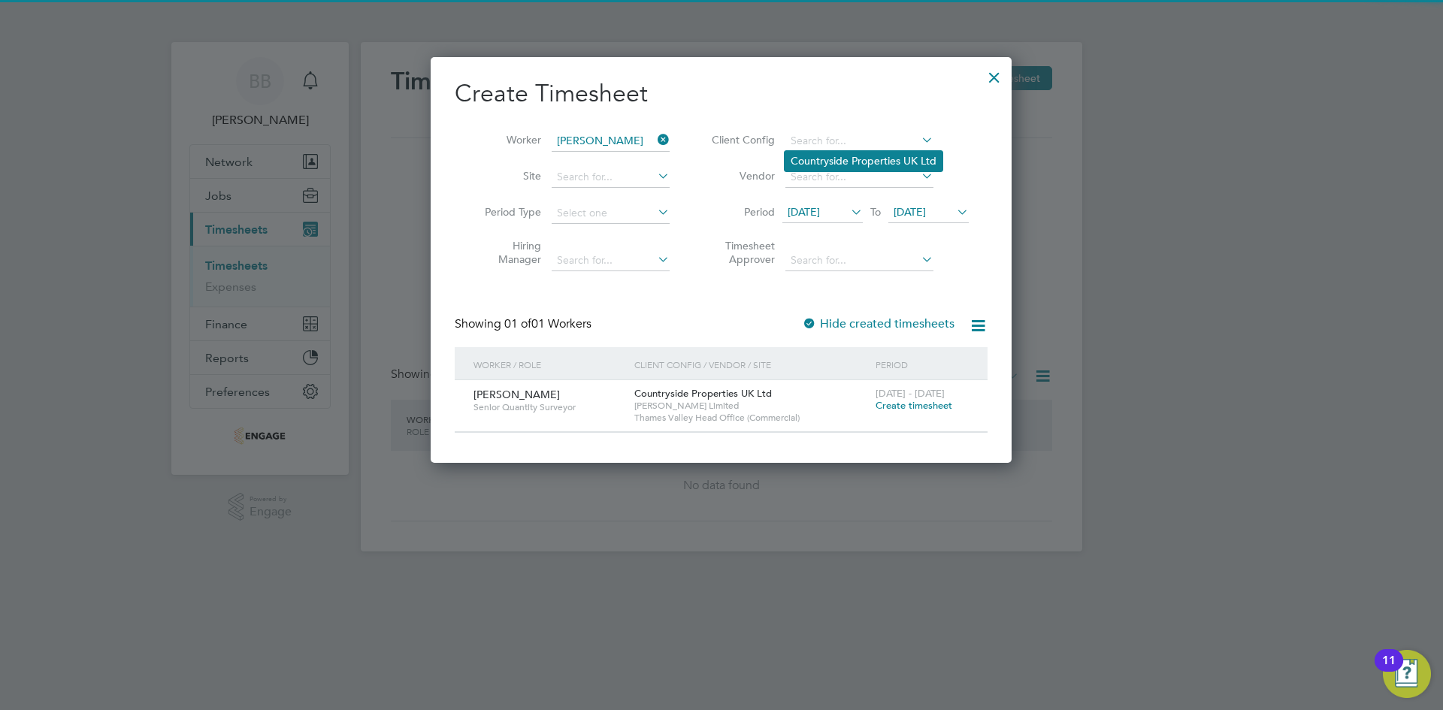
click at [832, 153] on li "Countryside Properties UK Ltd" at bounding box center [863, 161] width 158 height 20
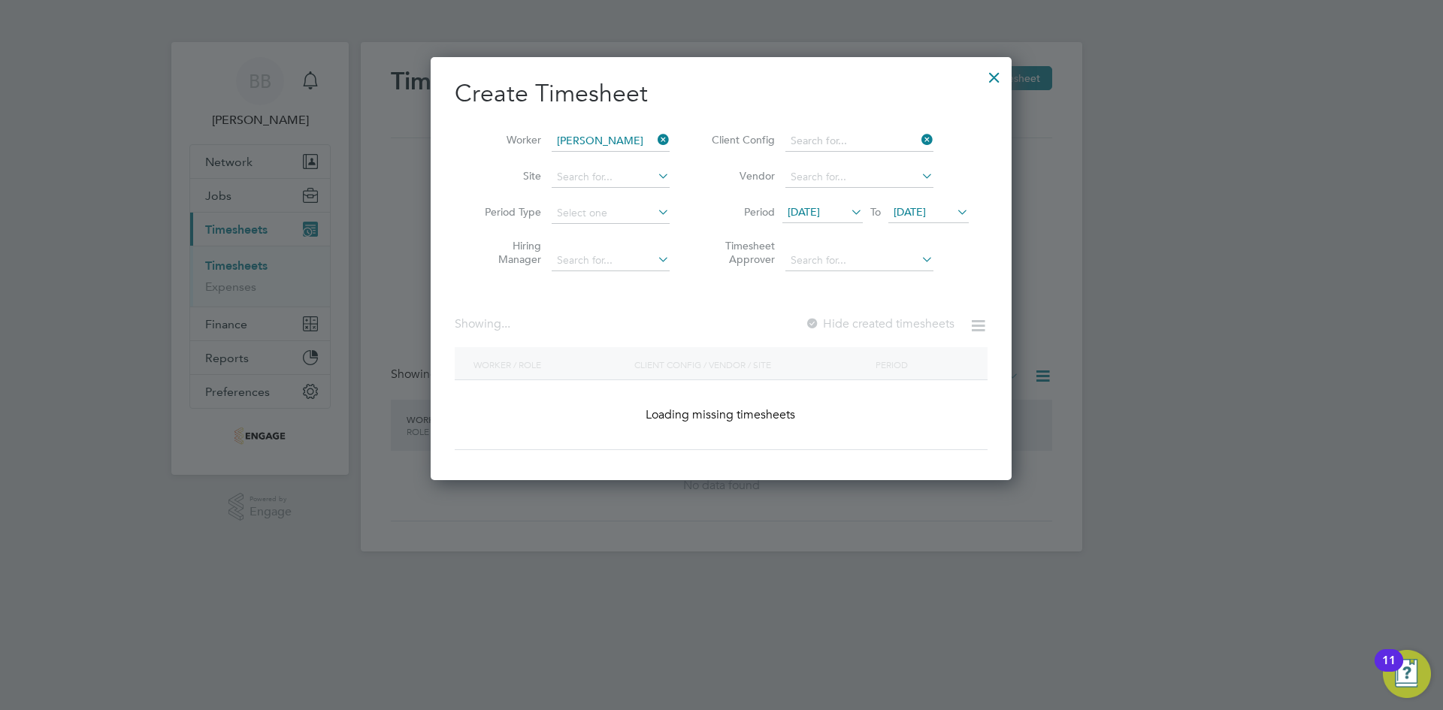
type input "Countryside Properties UK Ltd"
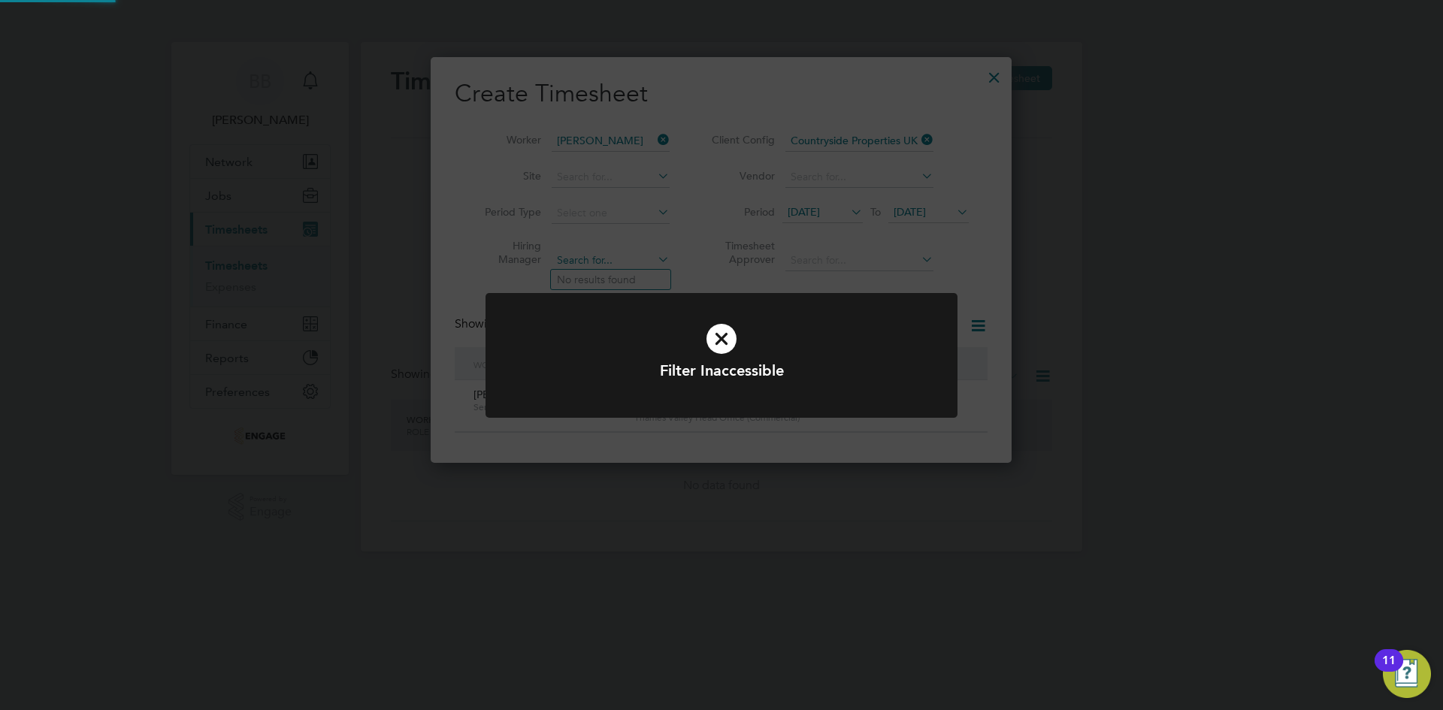
click at [578, 261] on div "Timesheets New Timesheet Timesheets I Follow All Timesheets Client Config Vendo…" at bounding box center [721, 296] width 721 height 509
click at [727, 332] on icon at bounding box center [721, 339] width 391 height 59
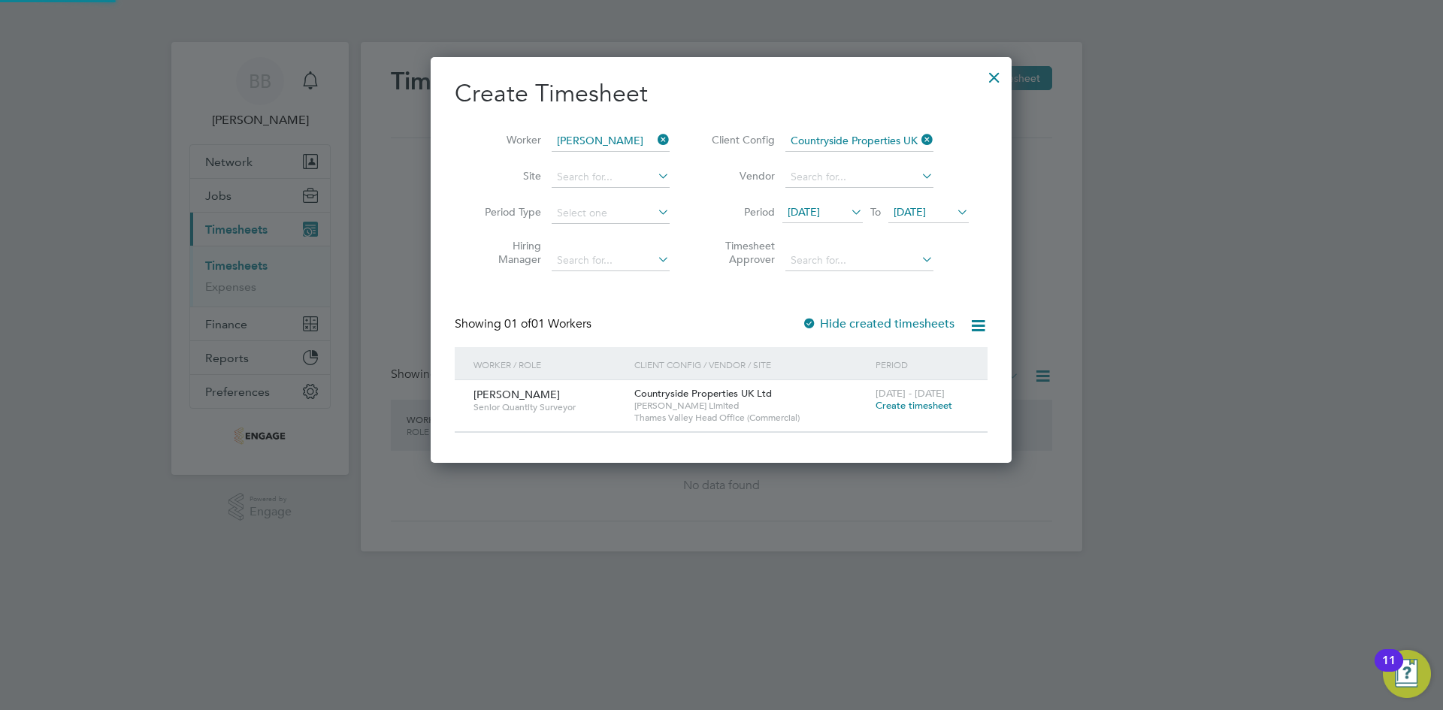
scroll to position [8, 8]
click at [611, 172] on input at bounding box center [610, 177] width 118 height 21
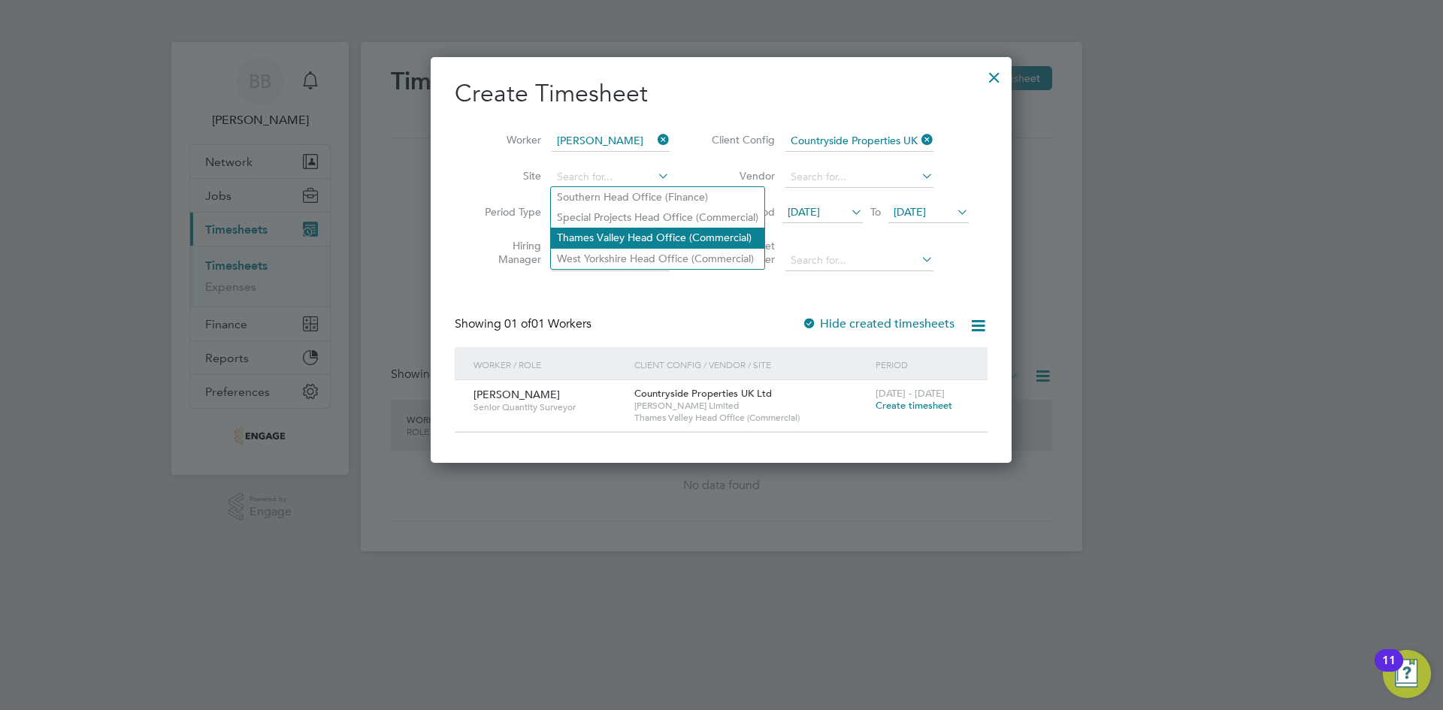
click at [602, 233] on li "Thames Valley Head Office (Commercial)" at bounding box center [657, 238] width 213 height 20
type input "Thames Valley Head Office (Commercial)"
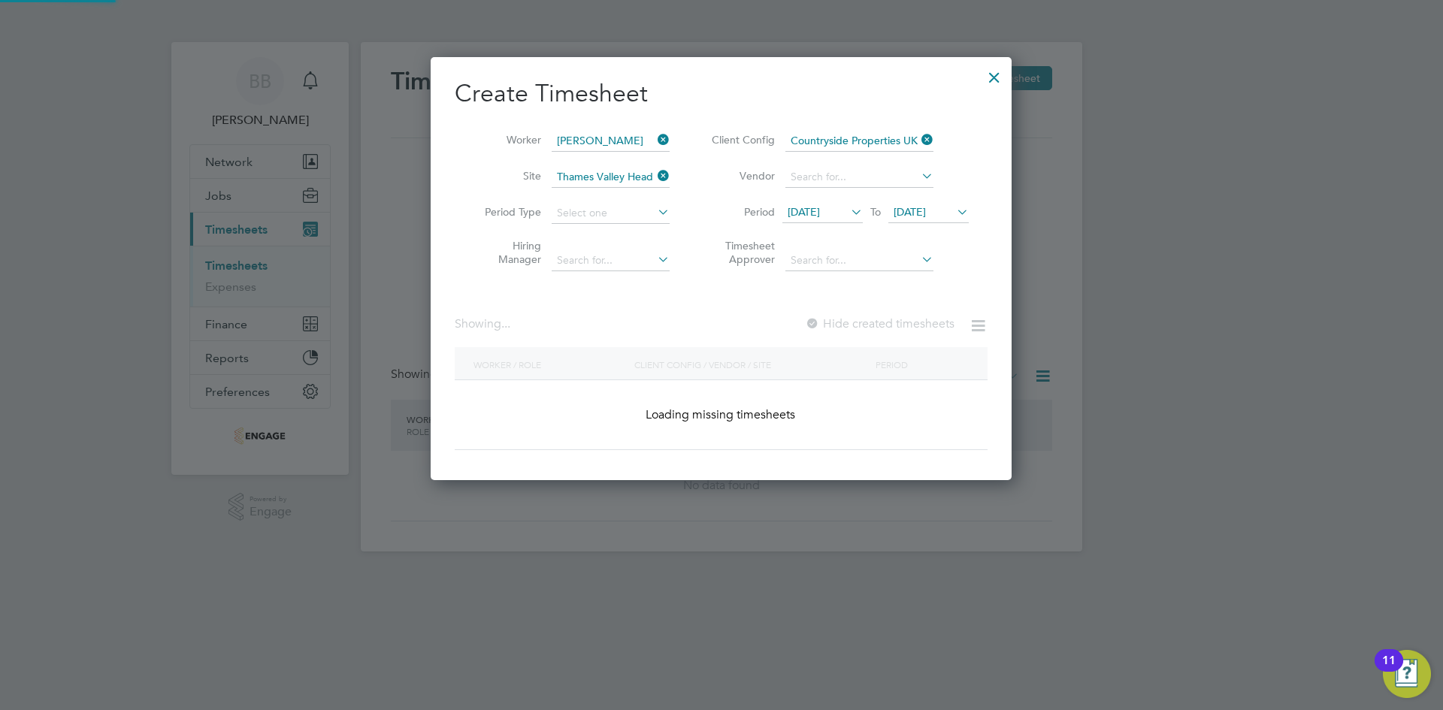
scroll to position [405, 582]
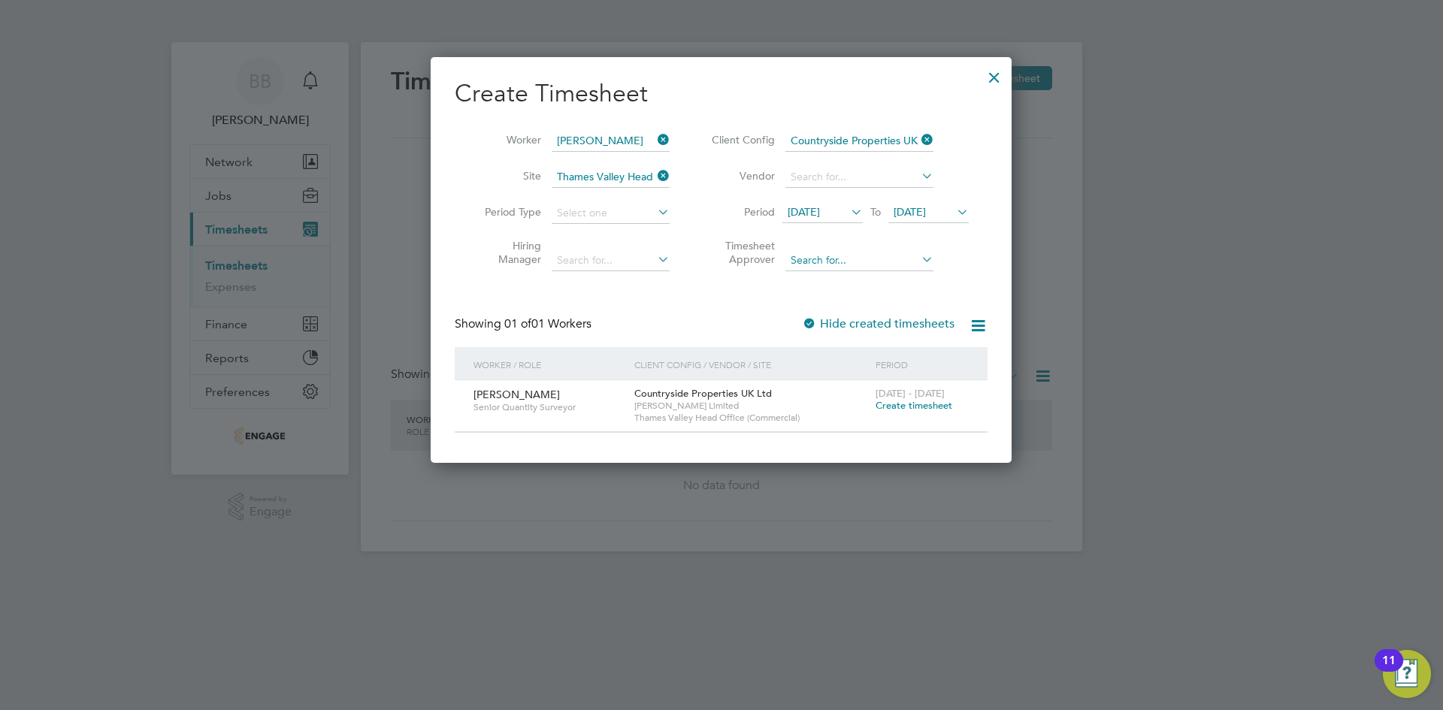
click at [811, 252] on input at bounding box center [859, 260] width 148 height 21
click at [835, 306] on li "[PERSON_NAME] e" at bounding box center [859, 300] width 150 height 20
type input "[PERSON_NAME]"
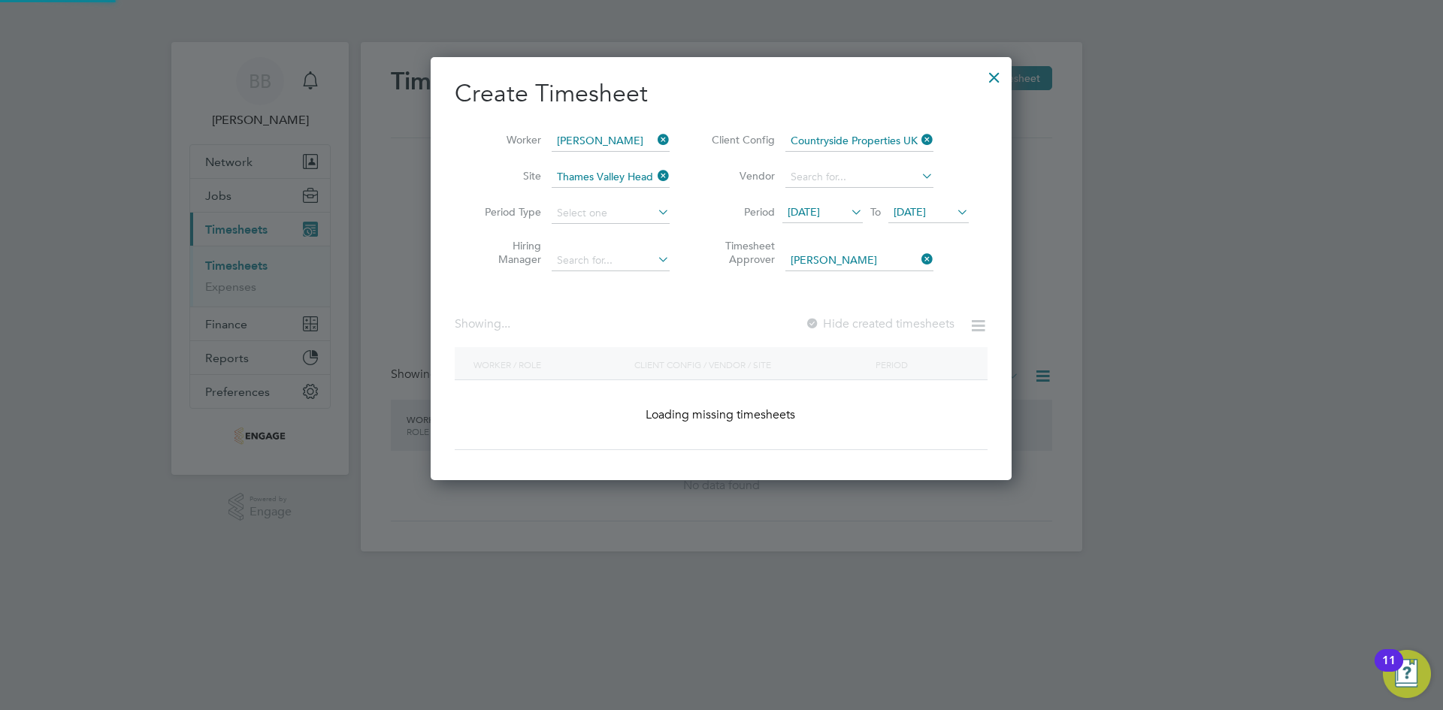
scroll to position [0, 0]
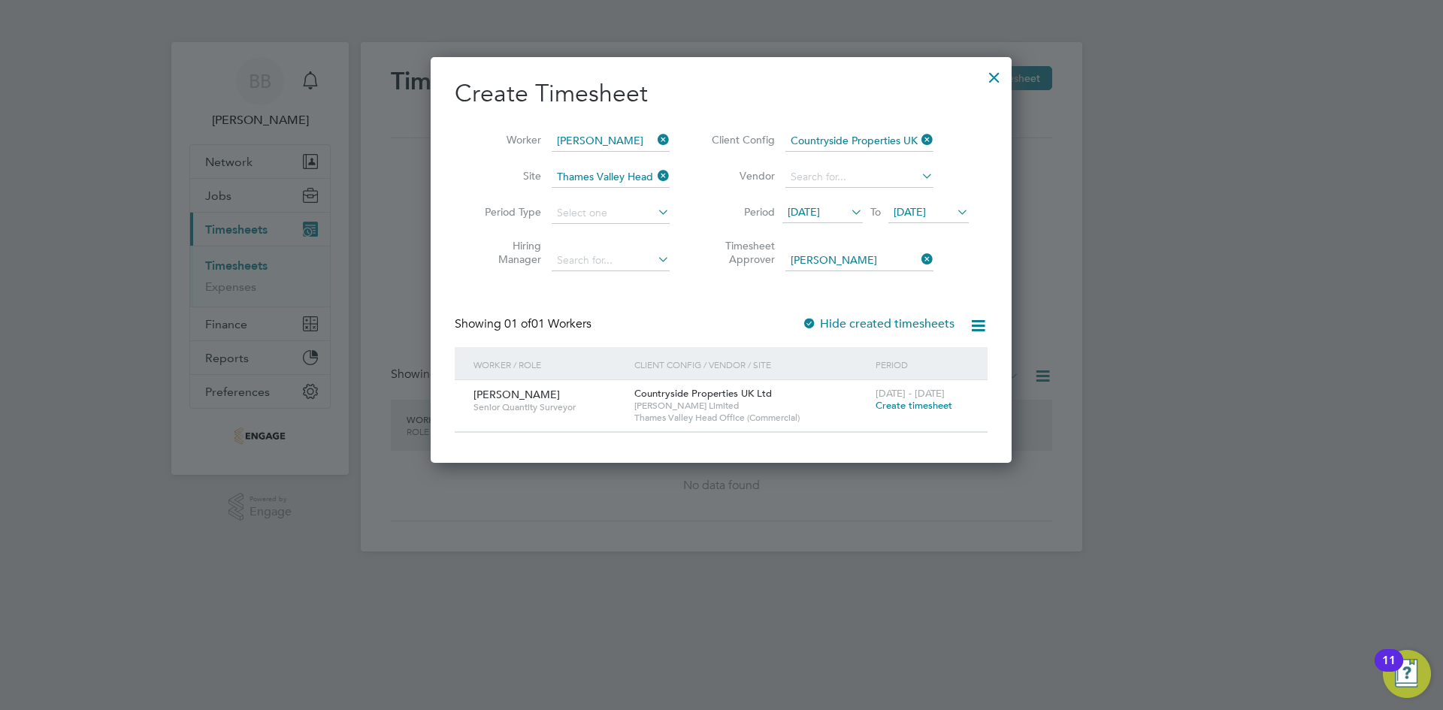
click at [908, 404] on span "Create timesheet" at bounding box center [913, 405] width 77 height 13
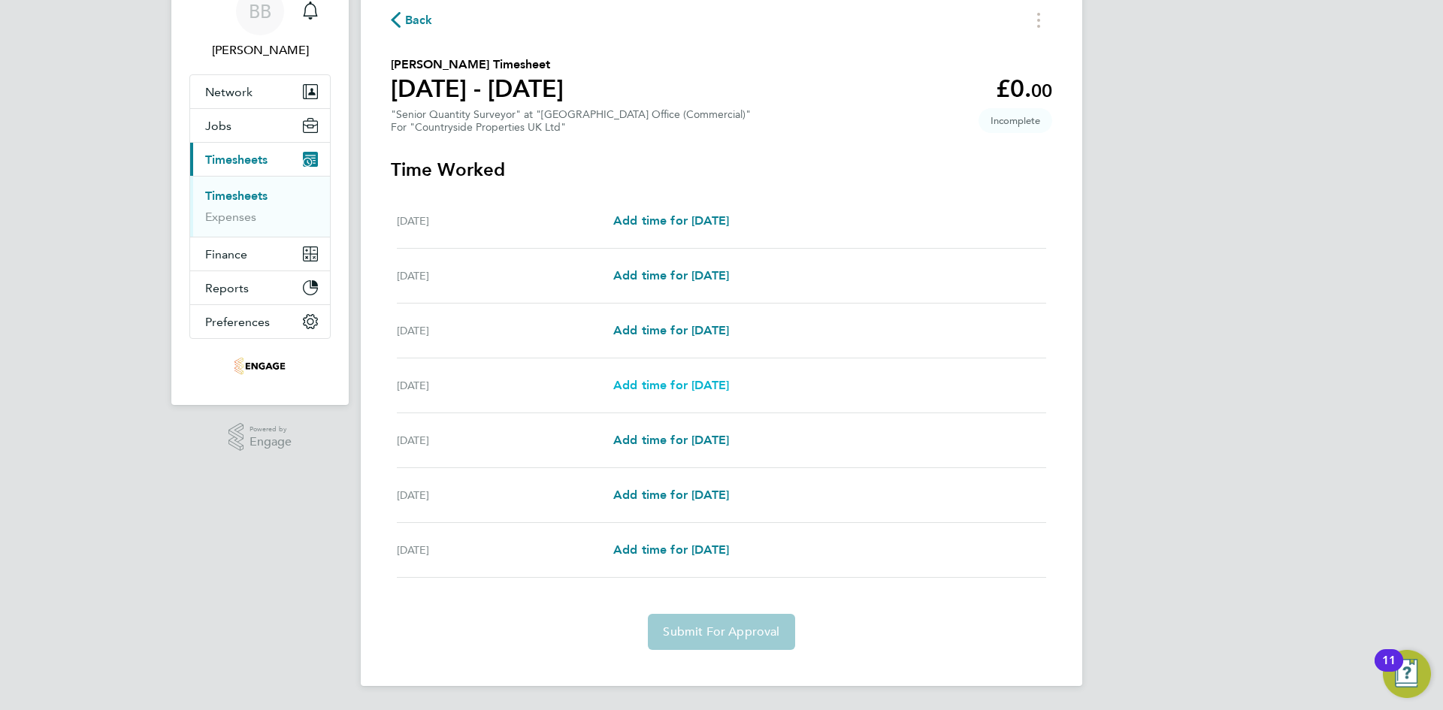
click at [633, 386] on span "Add time for [DATE]" at bounding box center [671, 385] width 116 height 14
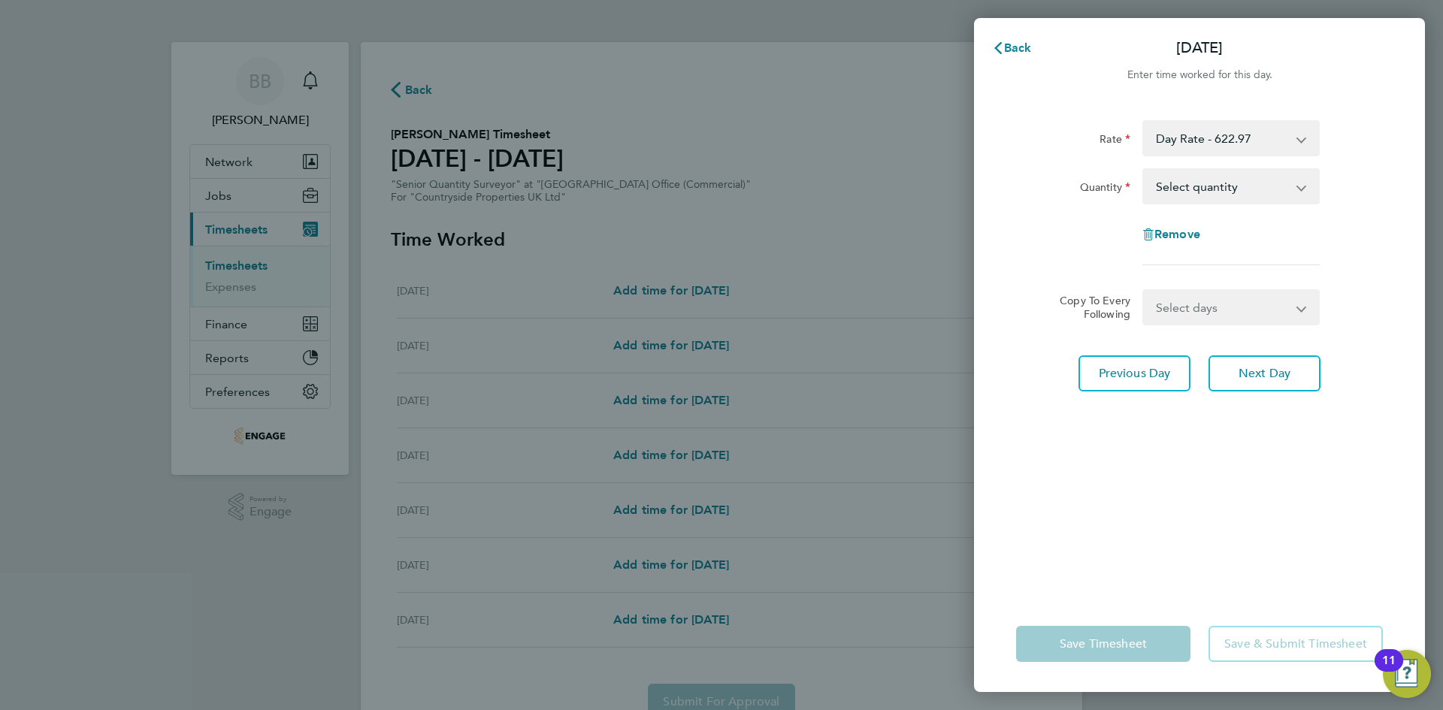
drag, startPoint x: 1198, startPoint y: 181, endPoint x: 1199, endPoint y: 198, distance: 17.3
click at [1198, 181] on select "Select quantity 0.5 1" at bounding box center [1222, 186] width 156 height 33
select select "1"
click at [1144, 170] on select "Select quantity 0.5 1" at bounding box center [1222, 186] width 156 height 33
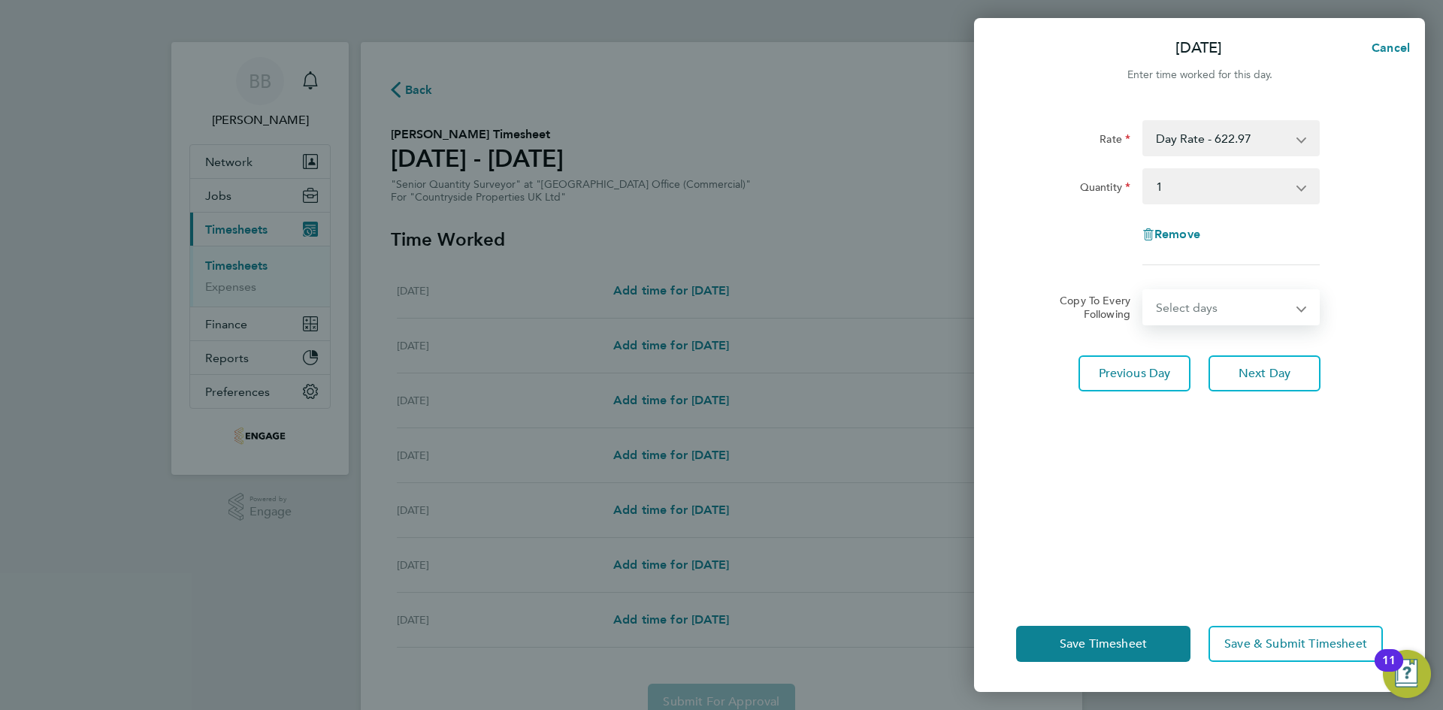
click at [1226, 320] on select "Select days Day Weekend (Sat-Sun) [DATE] [DATE] [DATE]" at bounding box center [1223, 307] width 158 height 33
select select "DAY"
click at [1144, 291] on select "Select days Day Weekend (Sat-Sun) [DATE] [DATE] [DATE]" at bounding box center [1223, 307] width 158 height 33
select select "[DATE]"
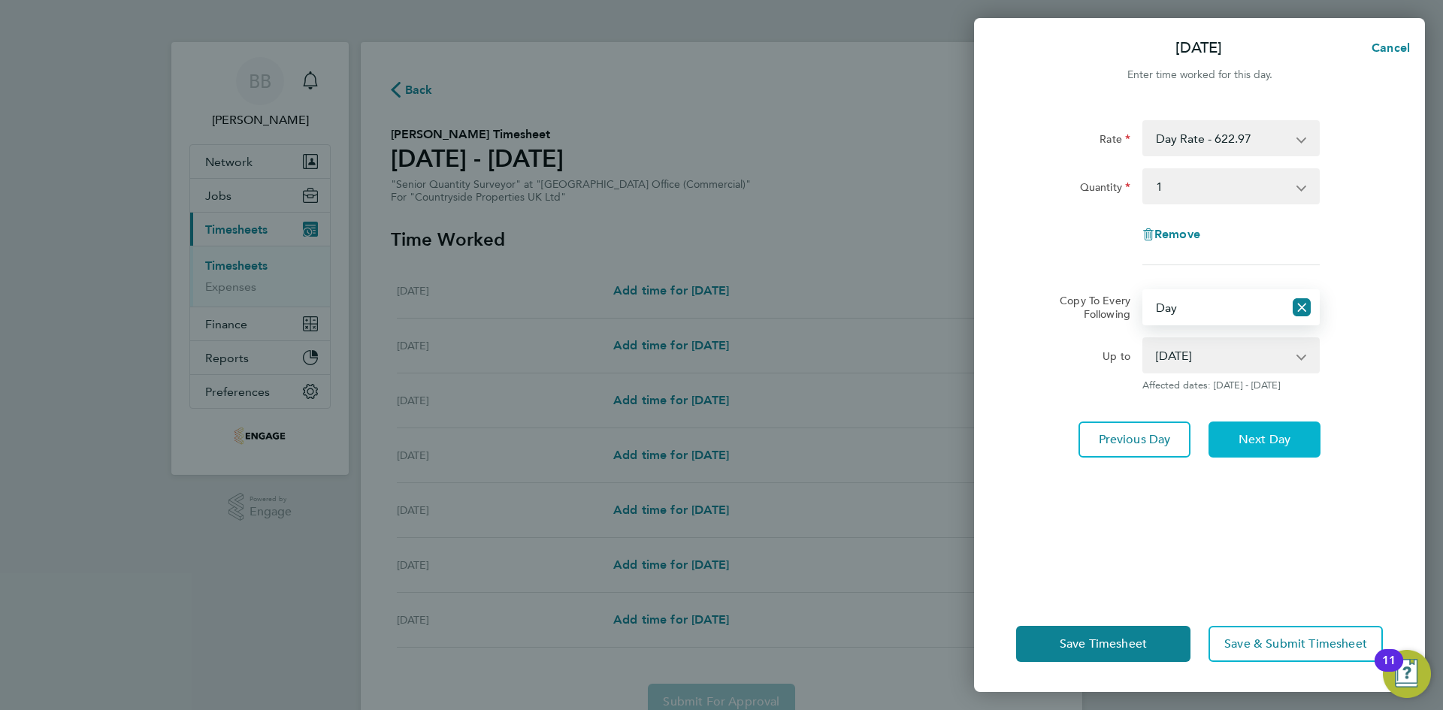
click at [1255, 443] on span "Next Day" at bounding box center [1264, 439] width 52 height 15
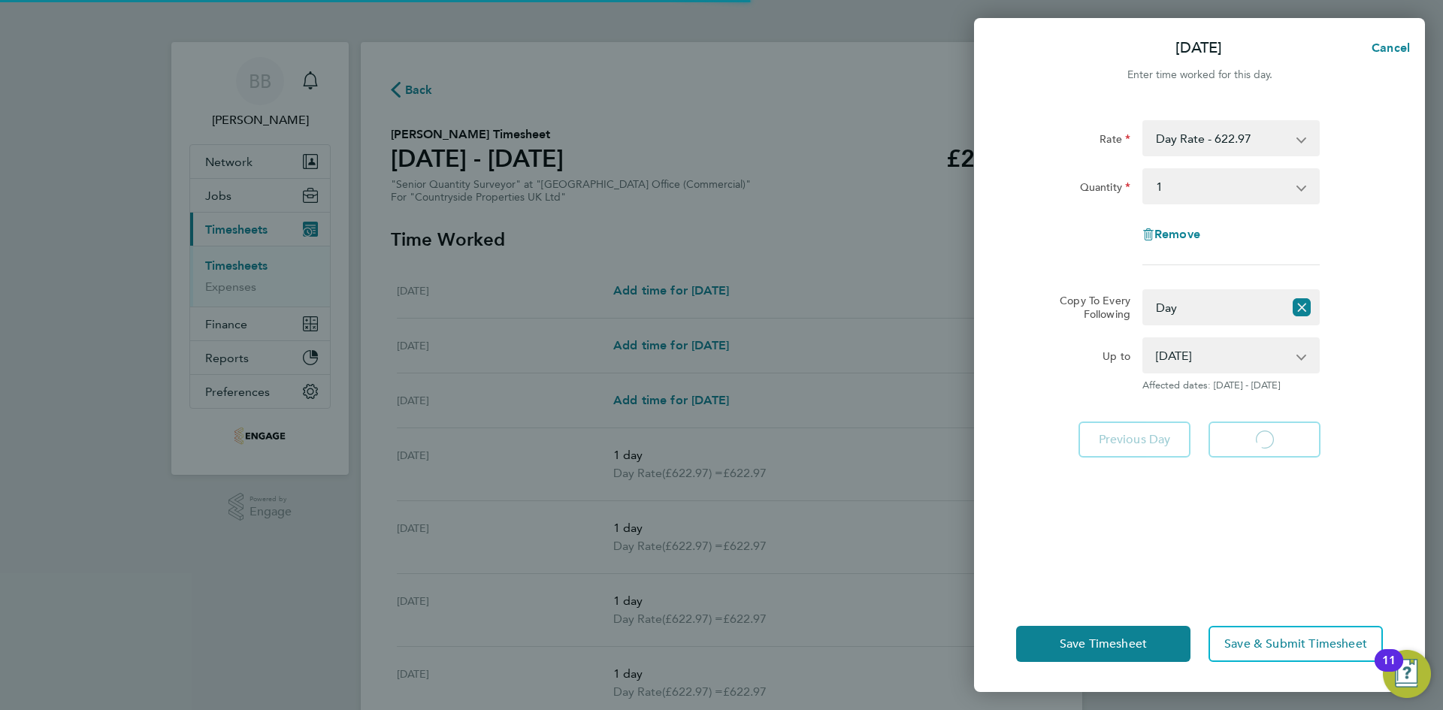
select select "1"
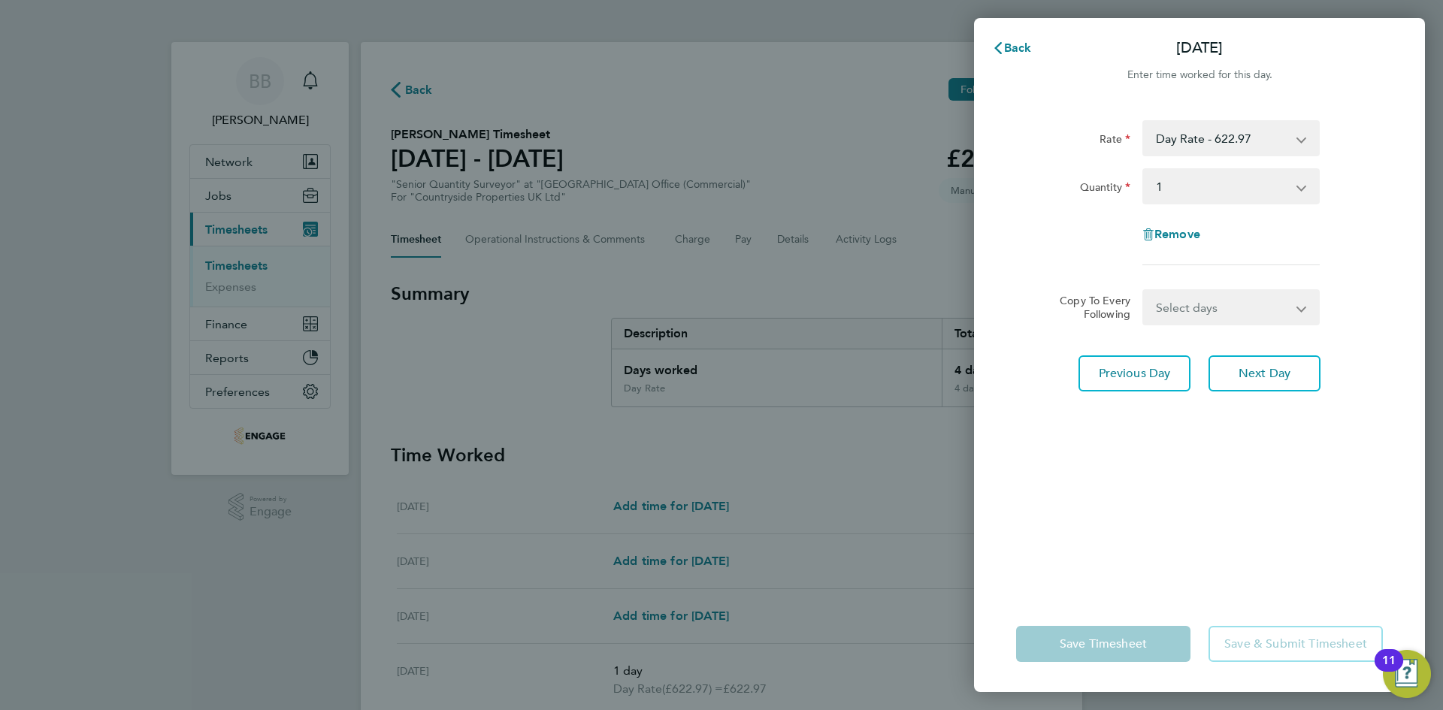
click at [1184, 307] on select "Select days Day Weekend (Sat-Sun) [DATE] [DATE]" at bounding box center [1223, 307] width 158 height 33
select select "DAY"
click at [1144, 291] on select "Select days Day Weekend (Sat-Sun) [DATE] [DATE]" at bounding box center [1223, 307] width 158 height 33
select select "[DATE]"
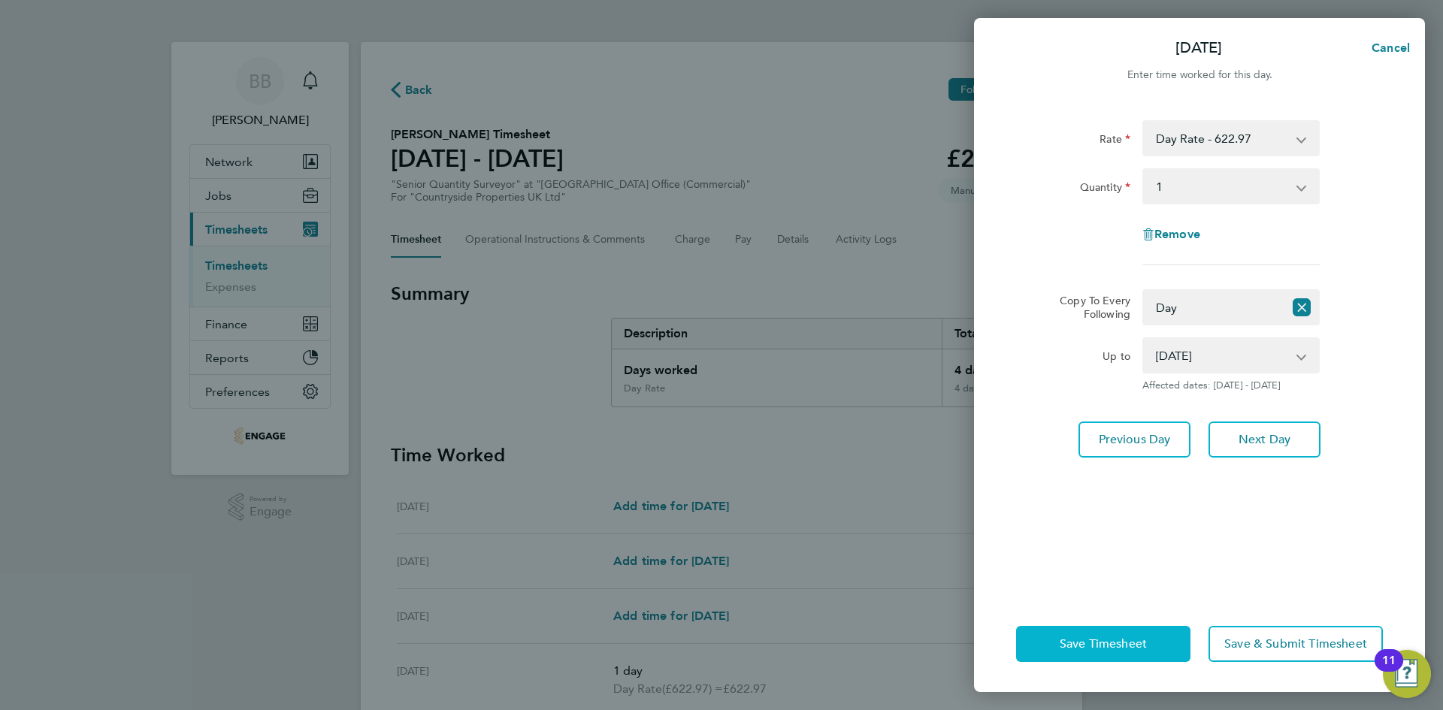
click at [1115, 644] on span "Save Timesheet" at bounding box center [1102, 643] width 87 height 15
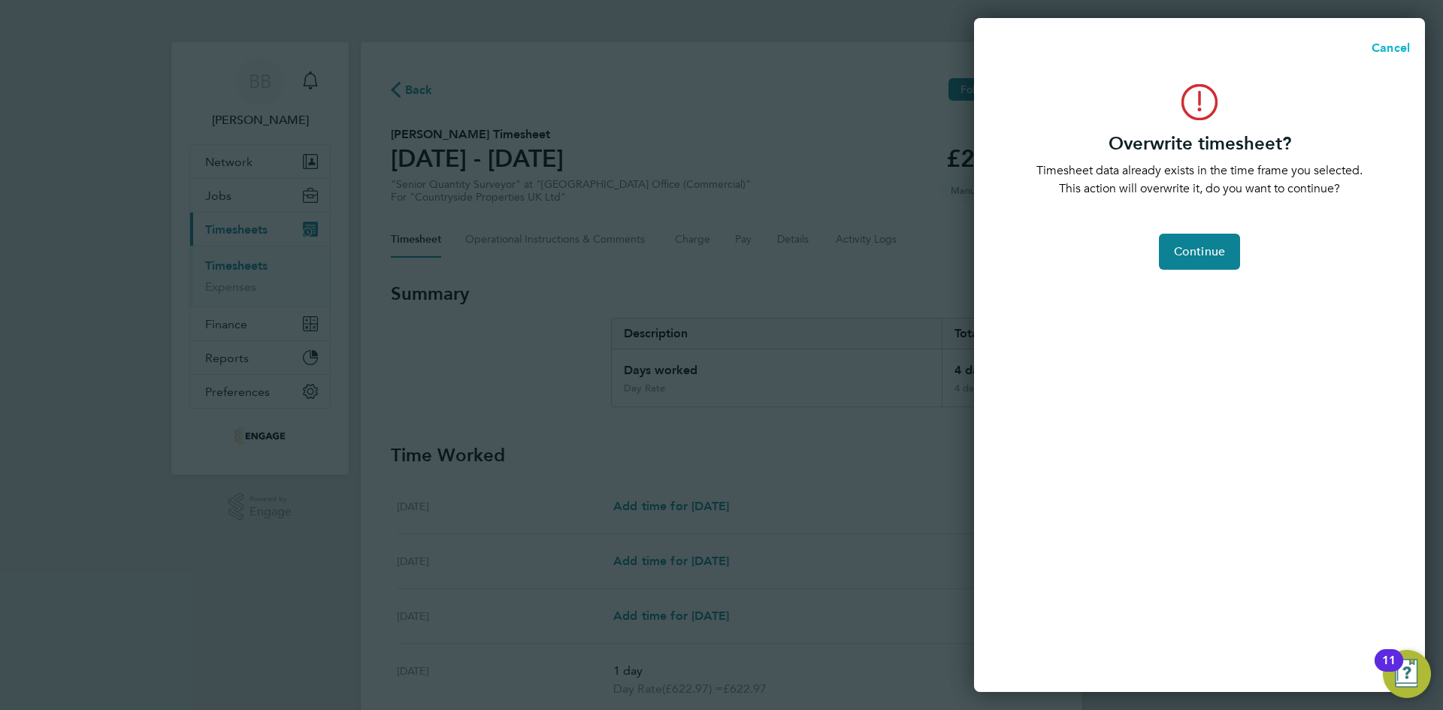
click at [1377, 57] on button "Cancel" at bounding box center [1385, 48] width 77 height 30
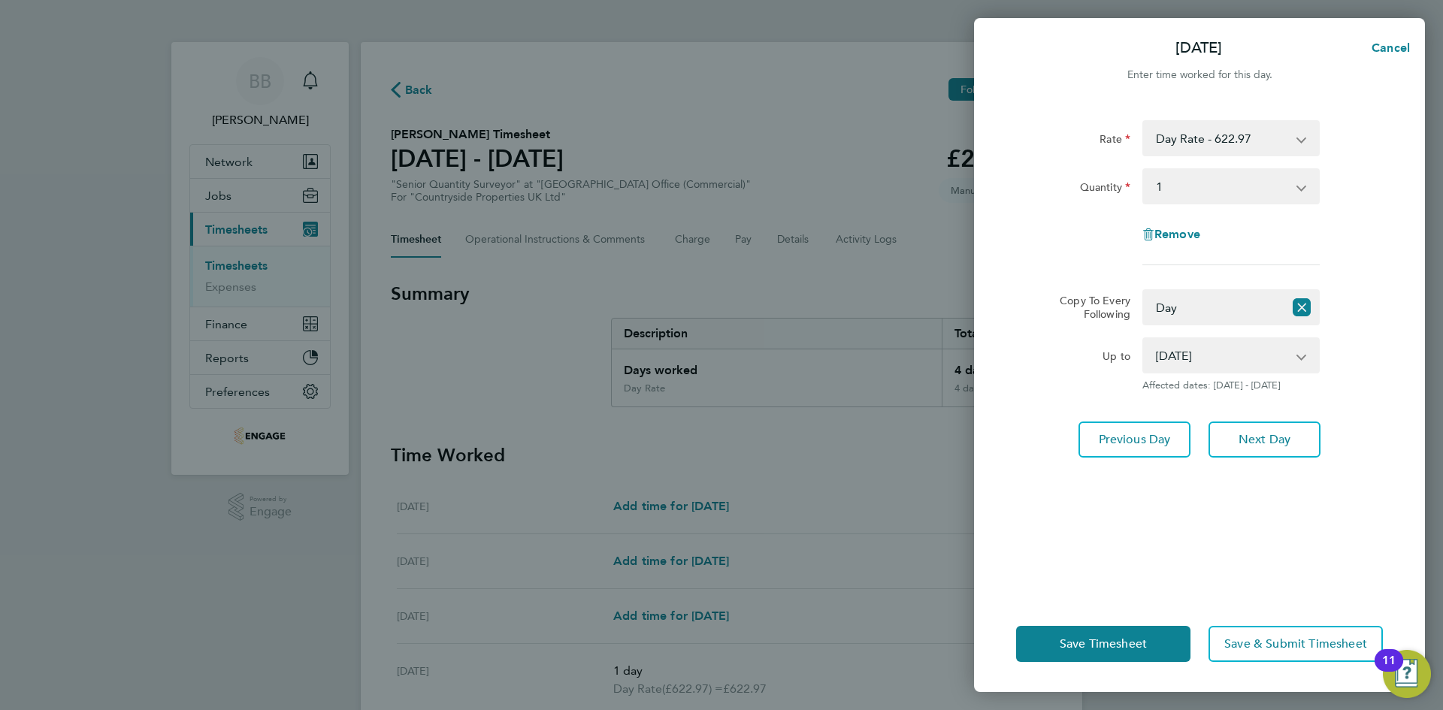
click at [1212, 352] on select "[DATE] [DATE]" at bounding box center [1222, 355] width 156 height 33
click at [1144, 339] on select "[DATE] [DATE]" at bounding box center [1222, 355] width 156 height 33
click at [1029, 379] on div "Up to" at bounding box center [1073, 364] width 126 height 54
click at [1126, 639] on span "Save Timesheet" at bounding box center [1102, 643] width 87 height 15
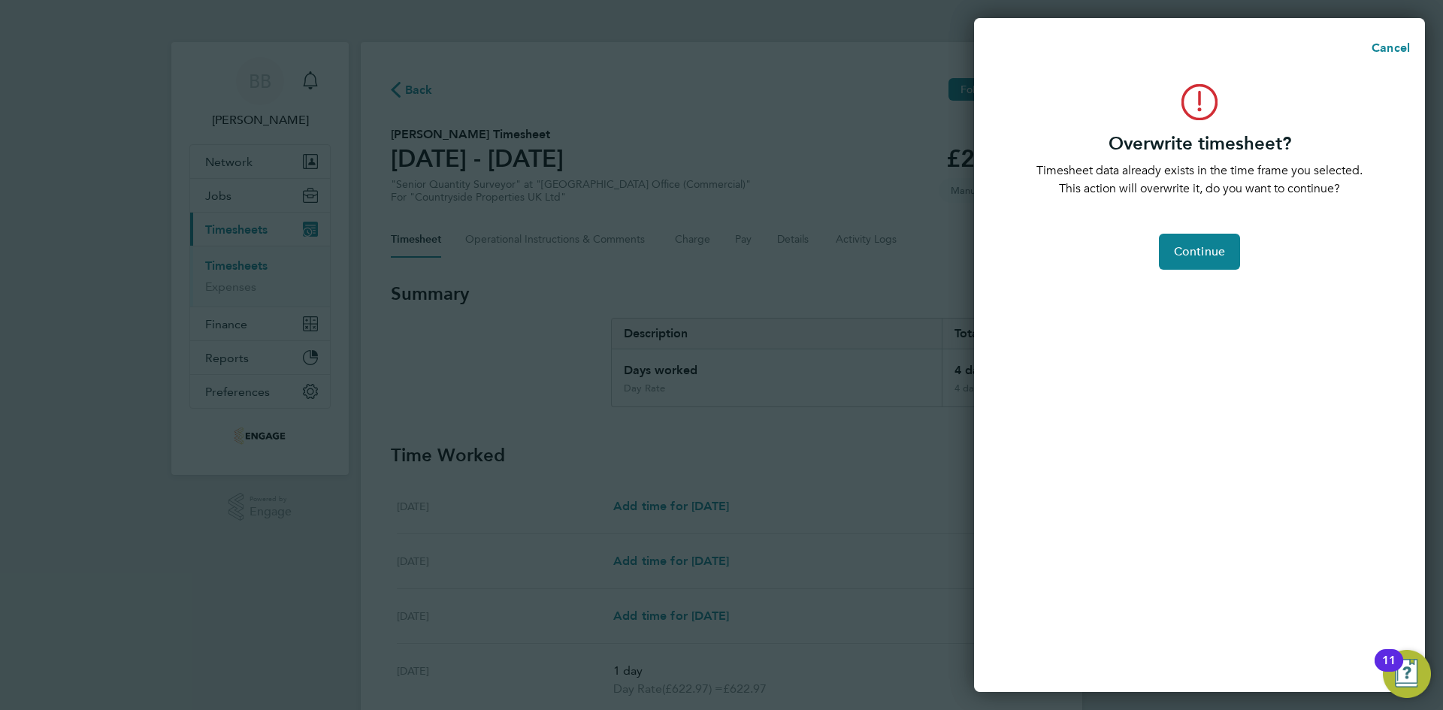
click at [1198, 270] on div "Overwrite timesheet? Timesheet data already exists in the time frame you select…" at bounding box center [1199, 379] width 451 height 626
click at [1198, 253] on span "Continue" at bounding box center [1199, 251] width 51 height 15
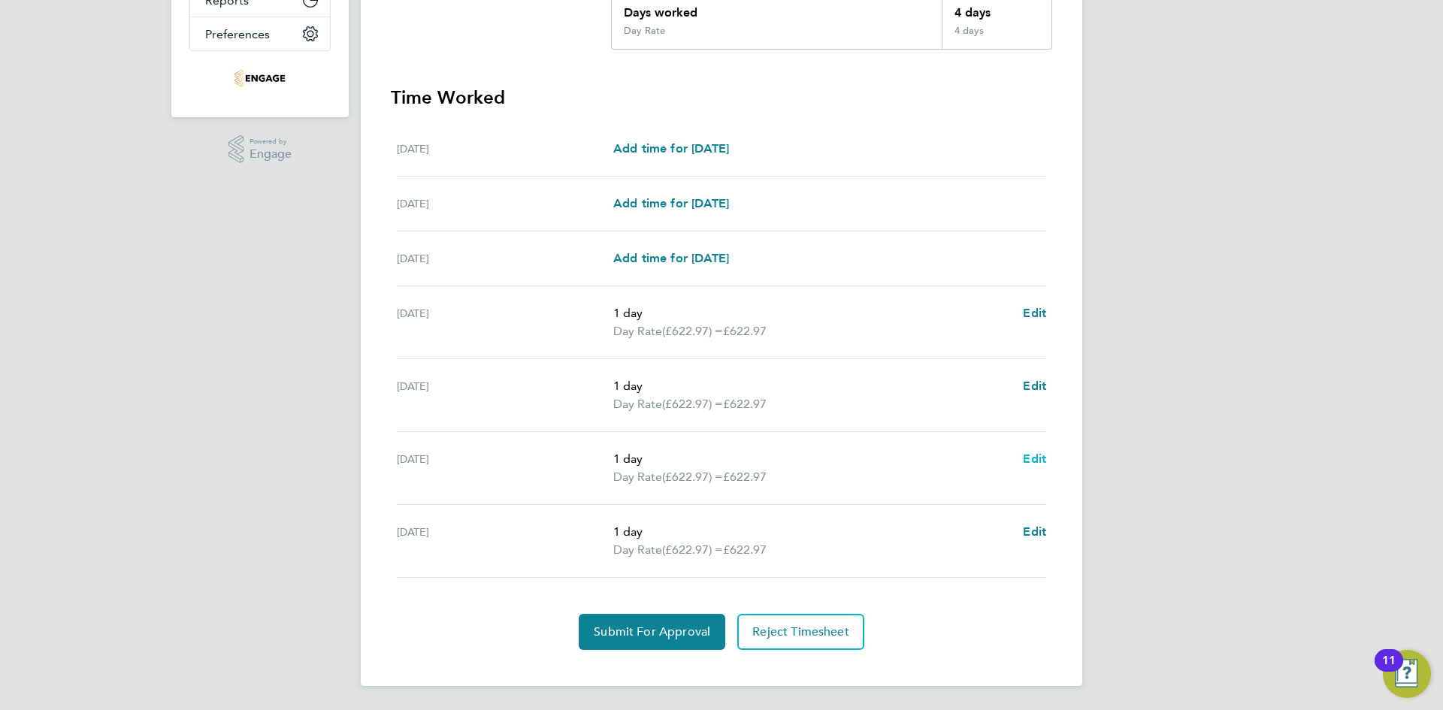
click at [1044, 461] on span "Edit" at bounding box center [1034, 459] width 23 height 14
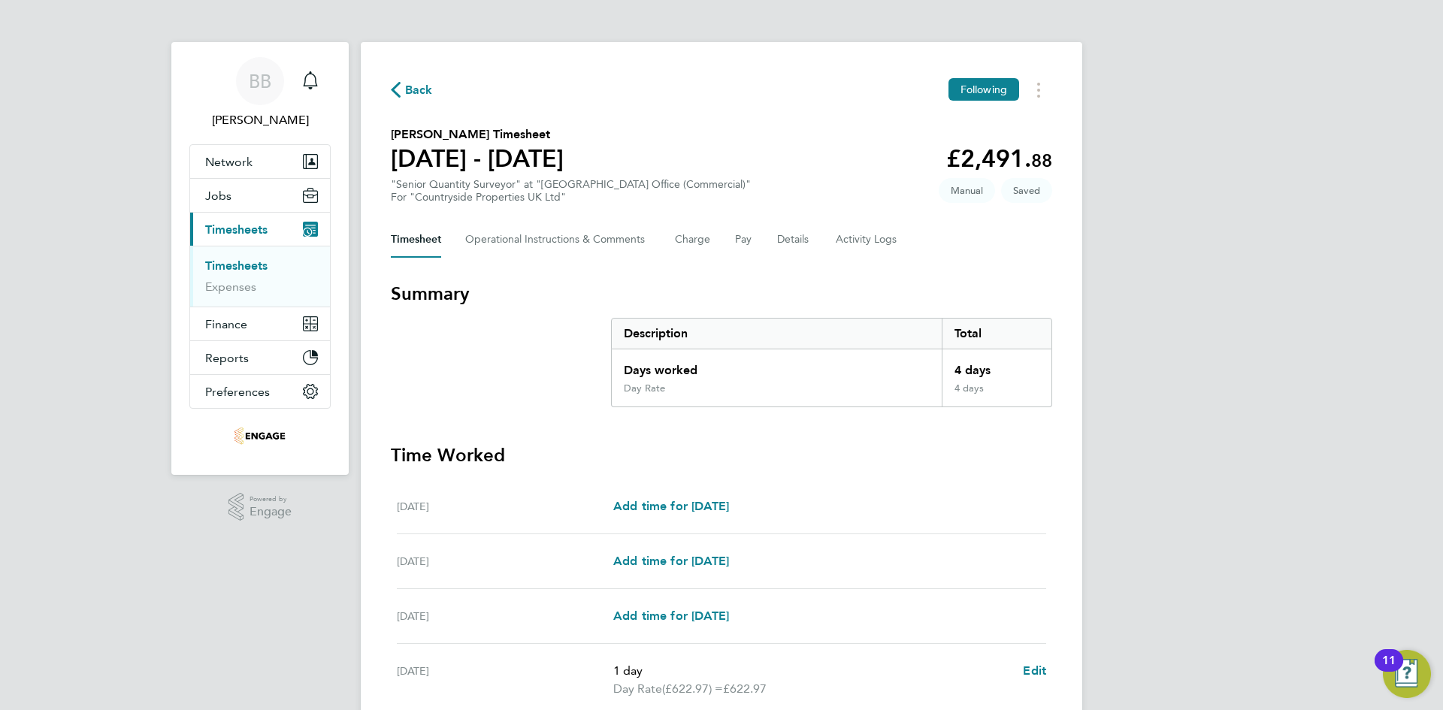
select select "1"
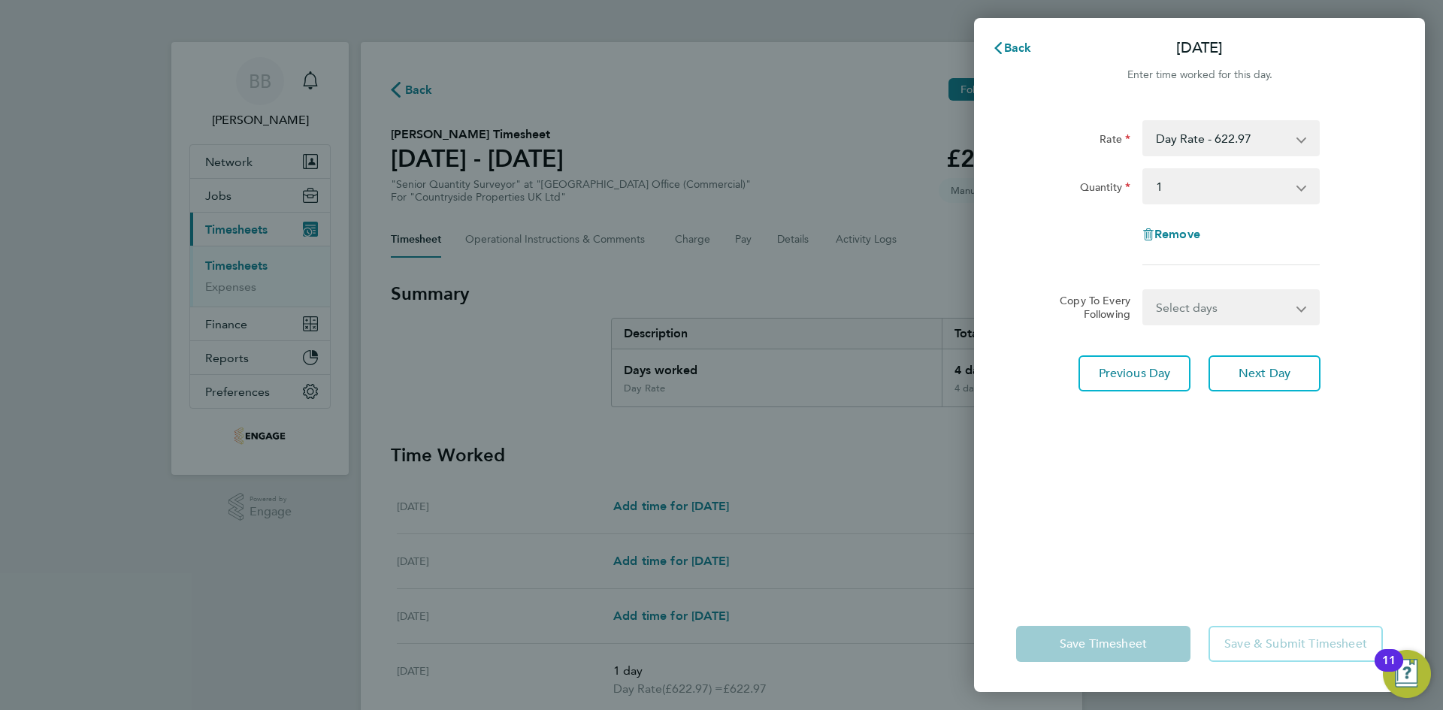
click at [1181, 224] on div "Remove" at bounding box center [1199, 234] width 126 height 36
click at [1181, 233] on span "Remove" at bounding box center [1177, 234] width 46 height 14
select select "null"
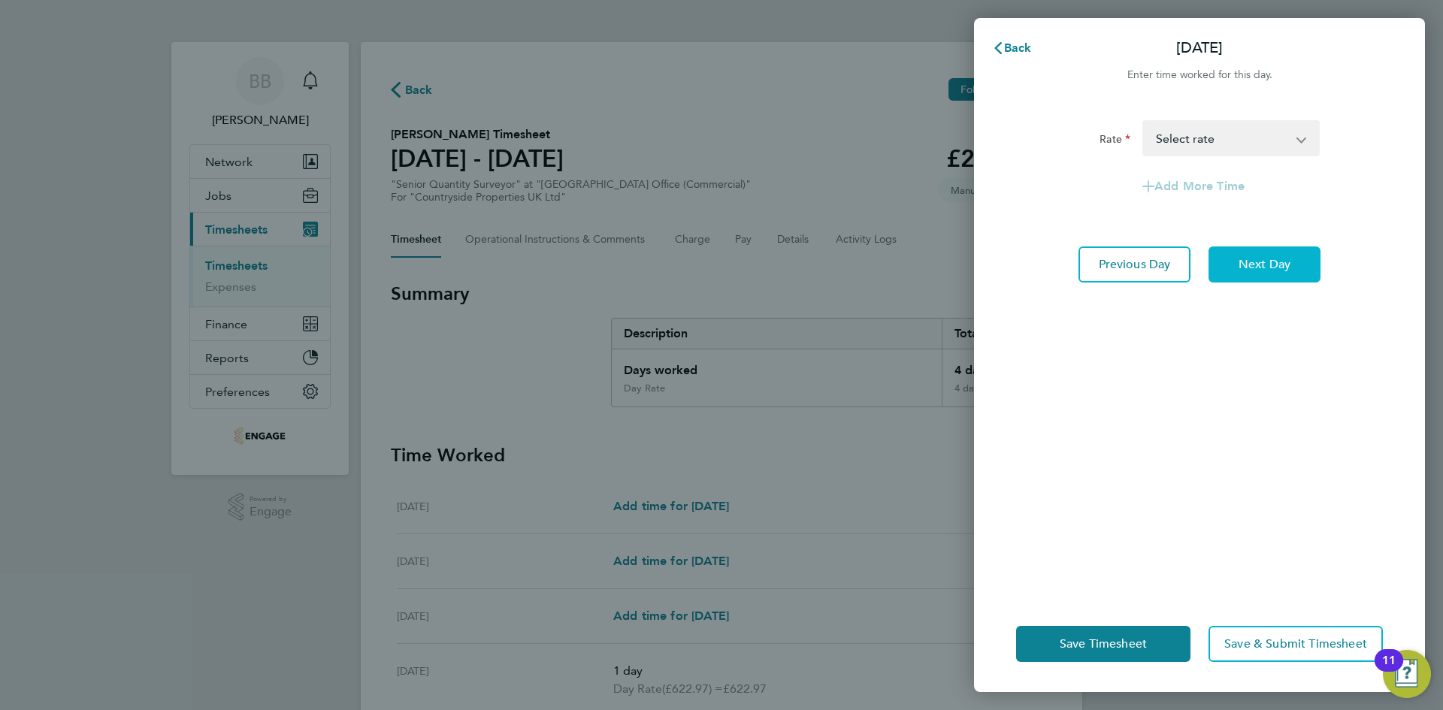
click at [1279, 266] on span "Next Day" at bounding box center [1264, 264] width 52 height 15
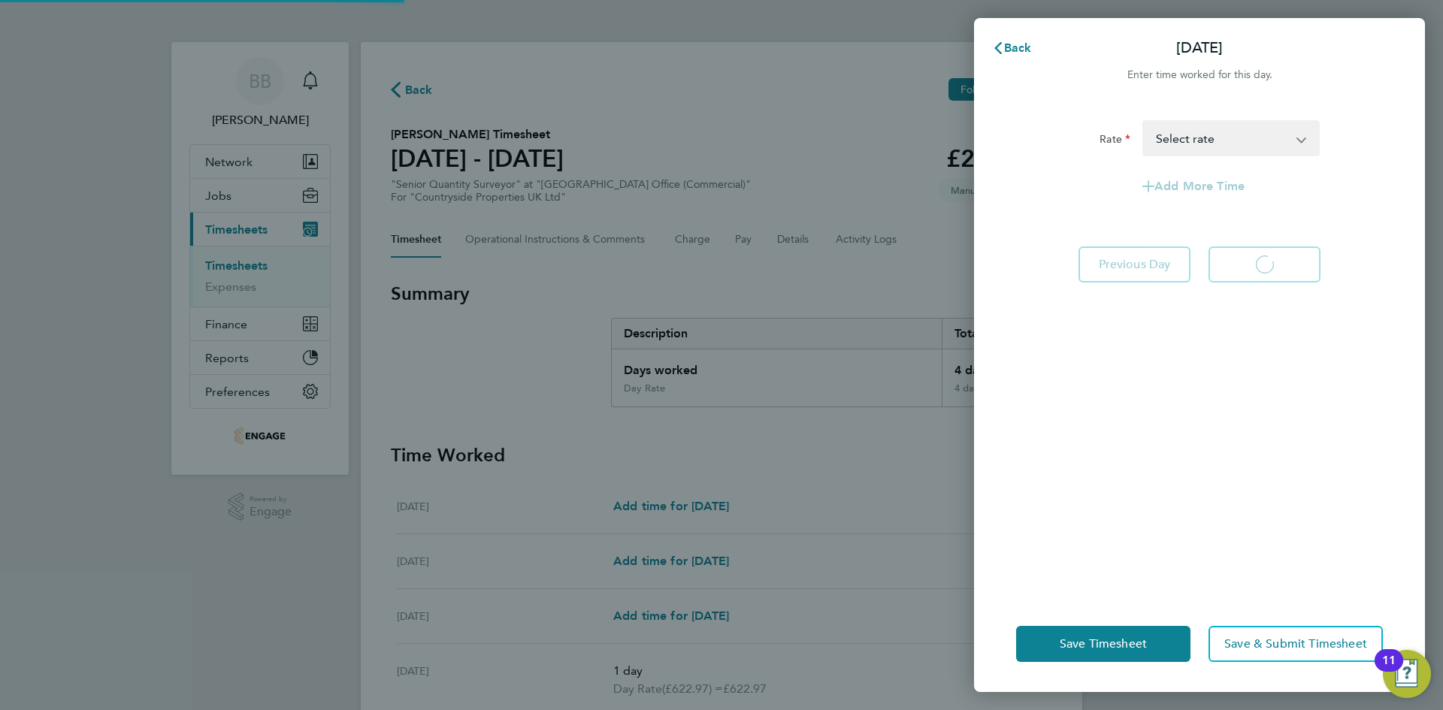
select select "1"
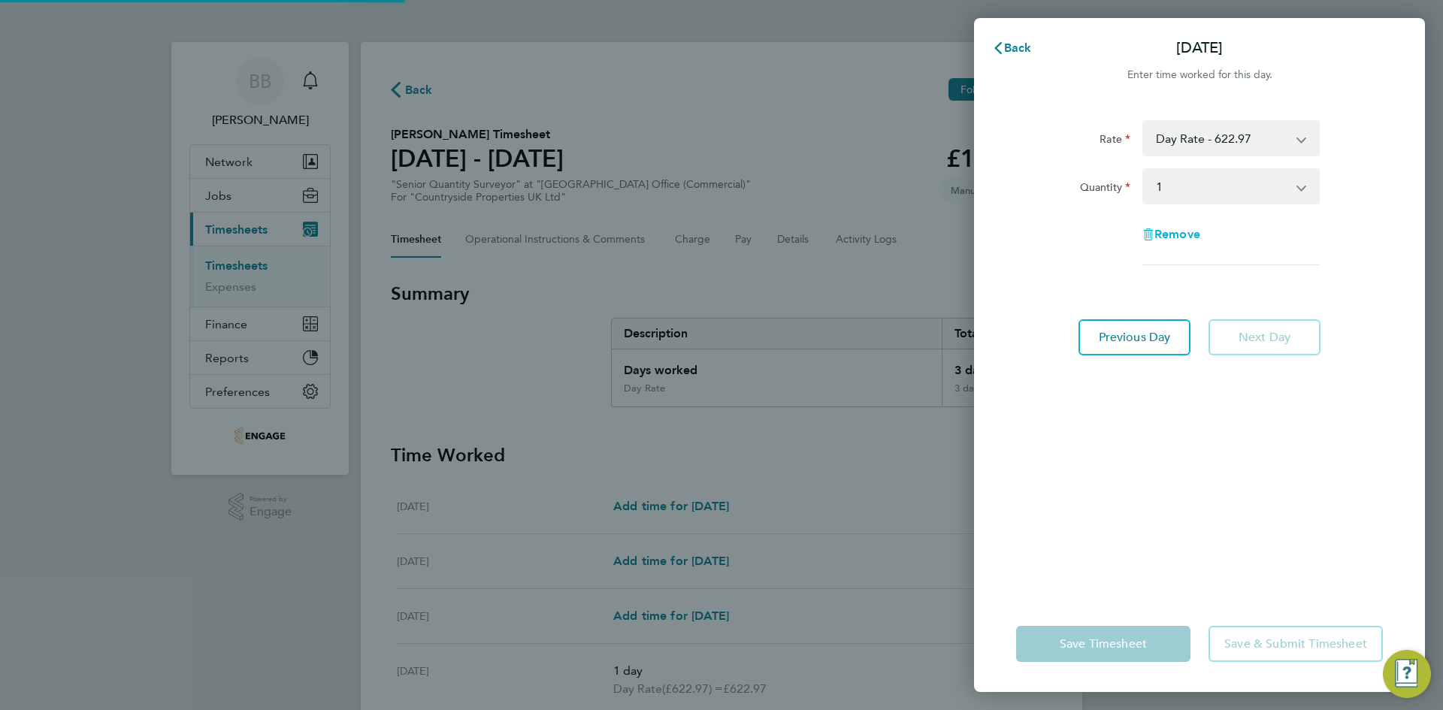
click at [1177, 228] on span "Remove" at bounding box center [1177, 234] width 46 height 14
select select "null"
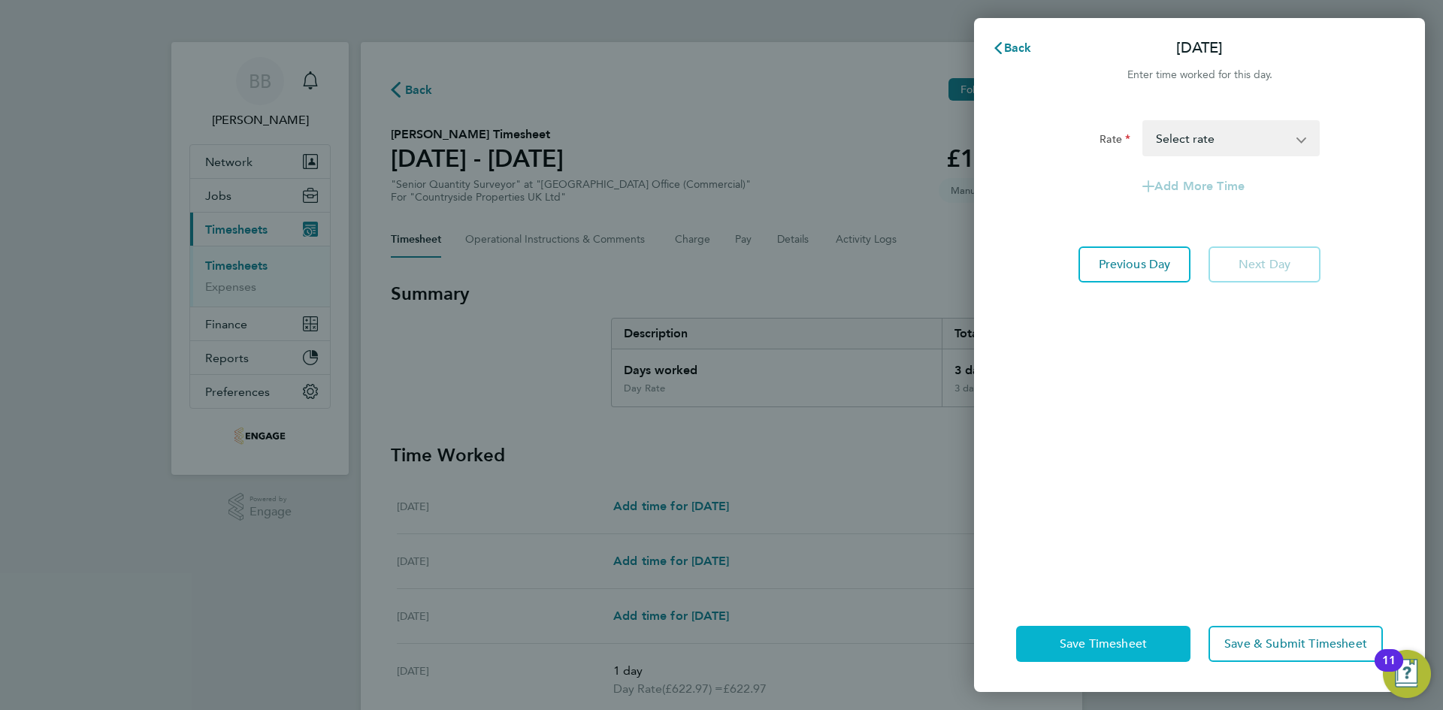
click at [1124, 648] on span "Save Timesheet" at bounding box center [1102, 643] width 87 height 15
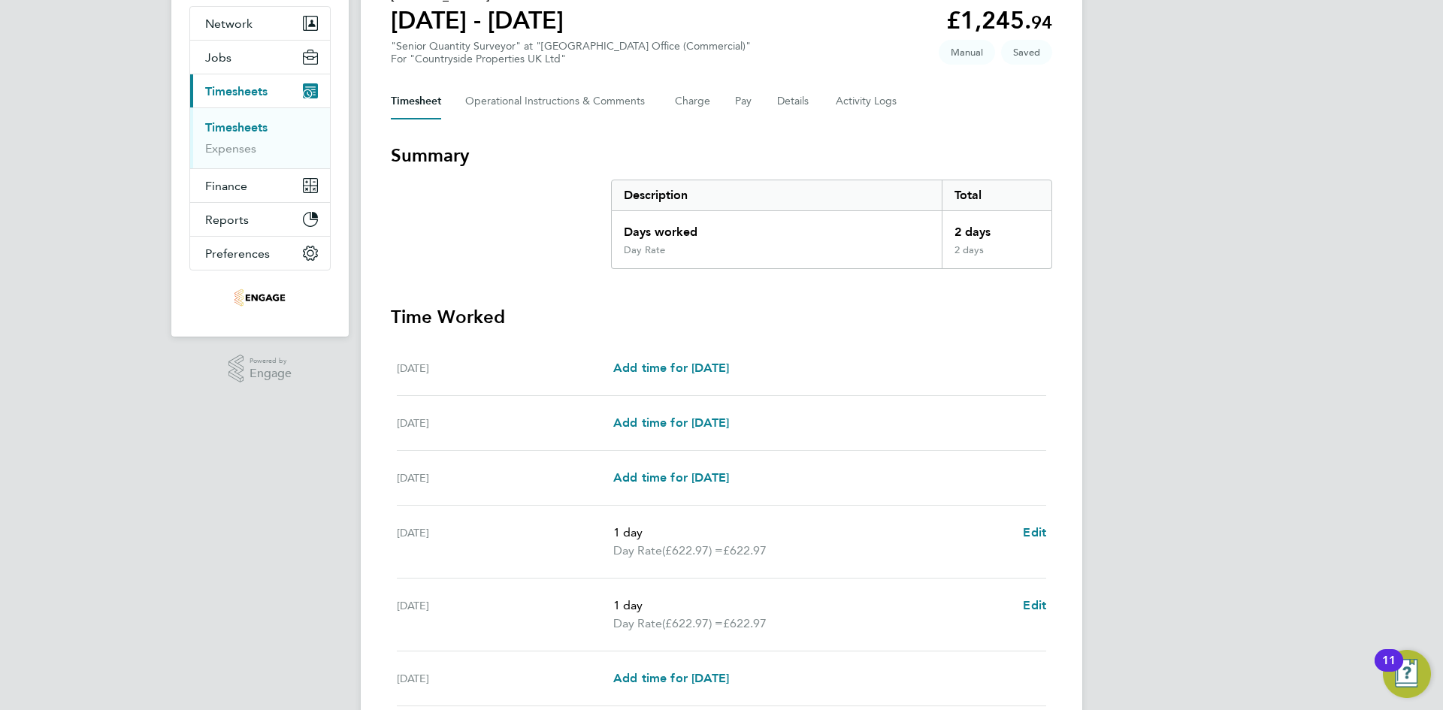
scroll to position [322, 0]
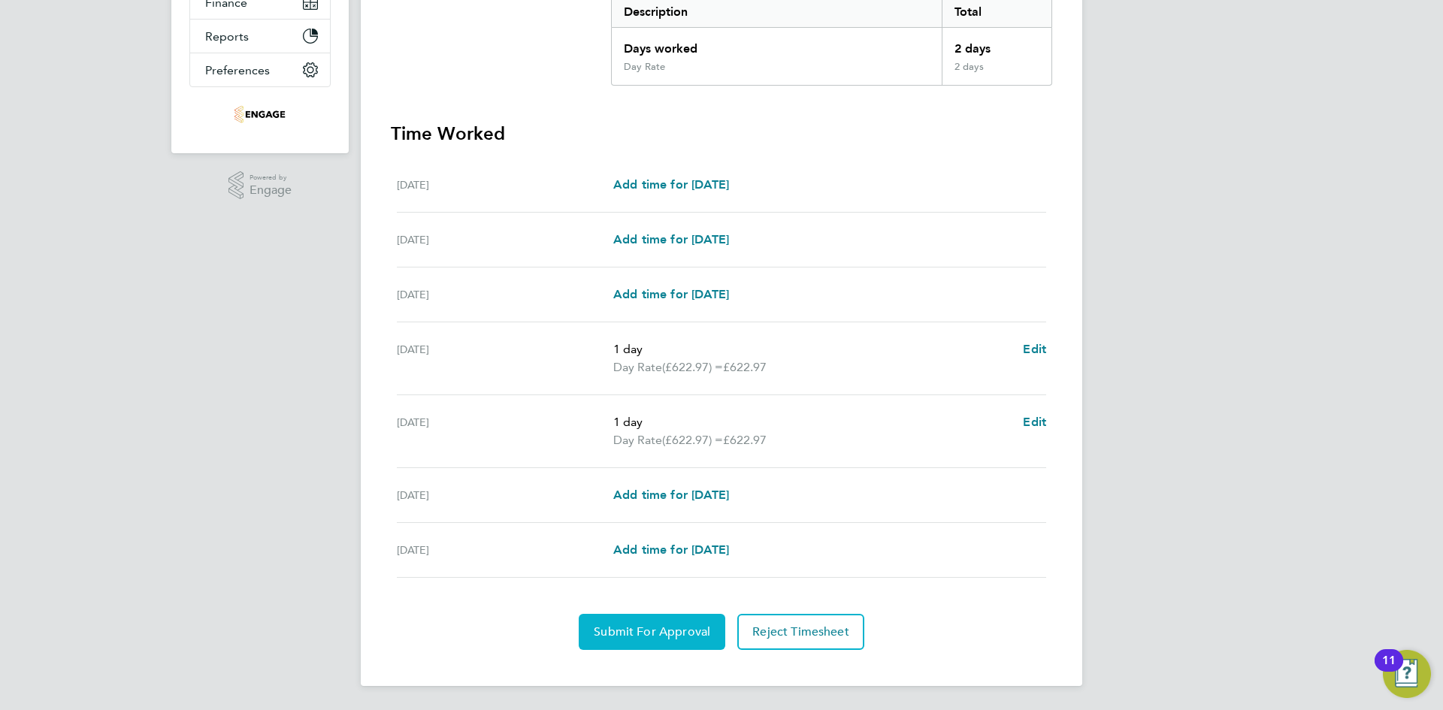
click at [653, 624] on button "Submit For Approval" at bounding box center [652, 632] width 147 height 36
